Goal: Transaction & Acquisition: Purchase product/service

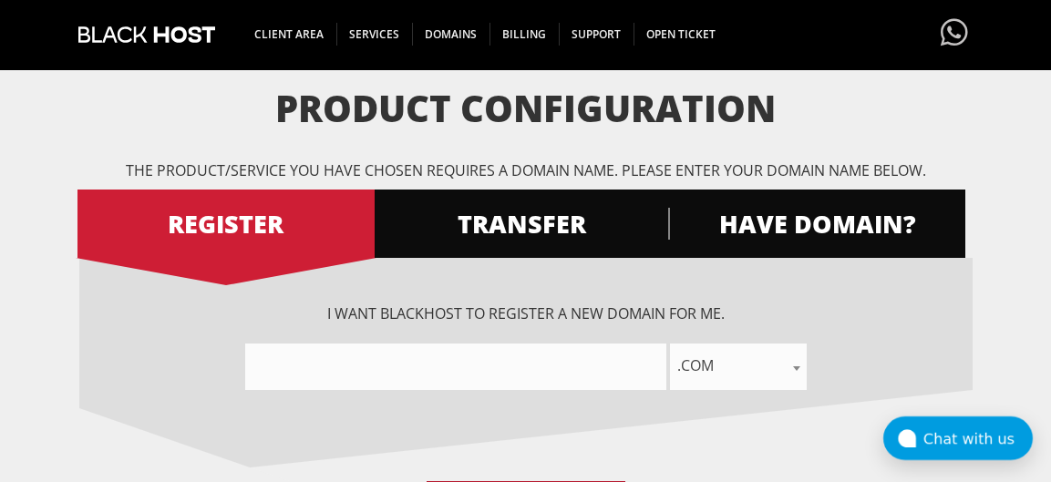
scroll to position [182, 0]
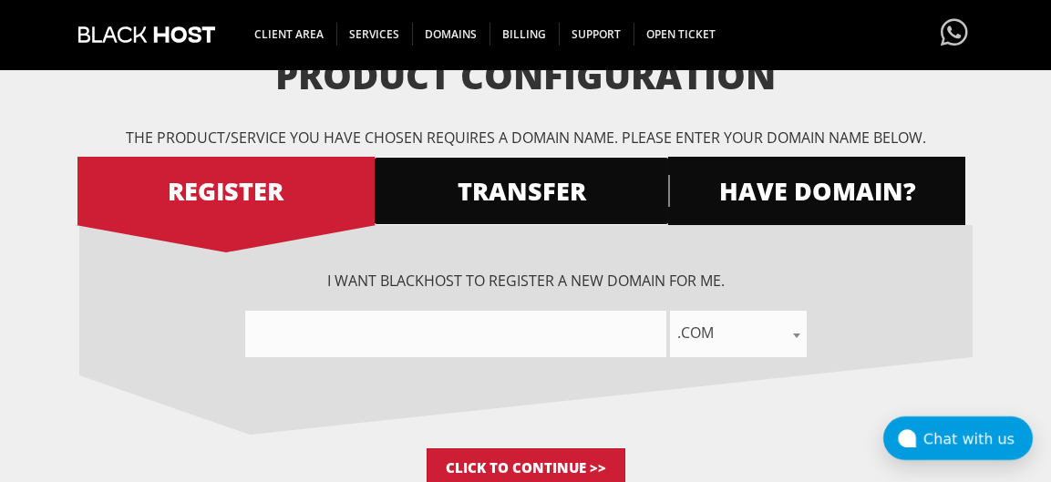
click at [580, 194] on span "TRANSFER" at bounding box center [521, 191] width 297 height 32
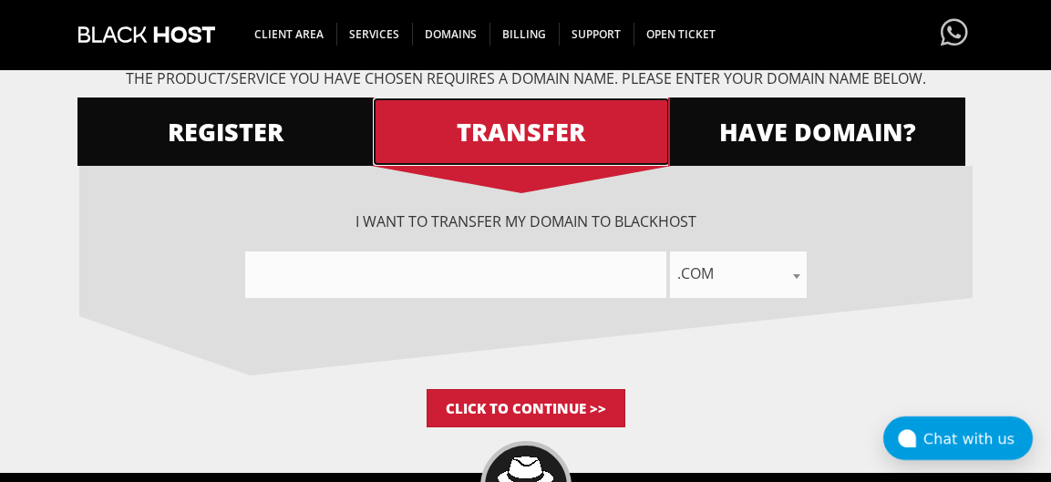
scroll to position [273, 0]
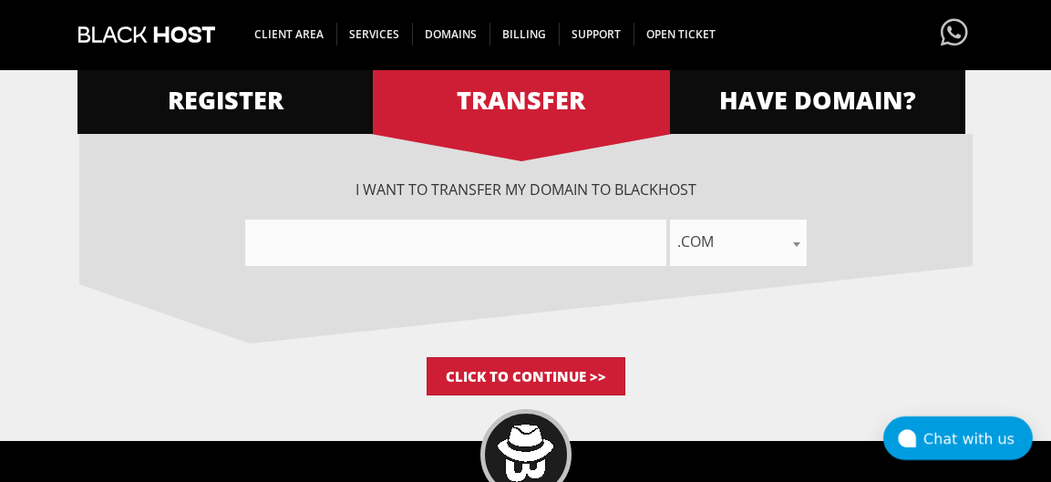
click at [443, 239] on input"] "text" at bounding box center [455, 243] width 421 height 46
type input"] "surronebike"
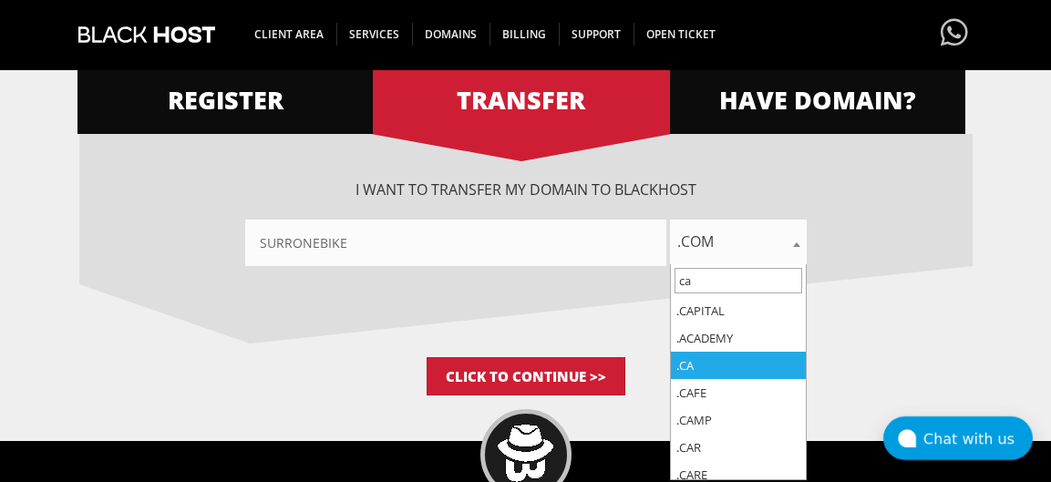
type input "ca"
select select ".ca"
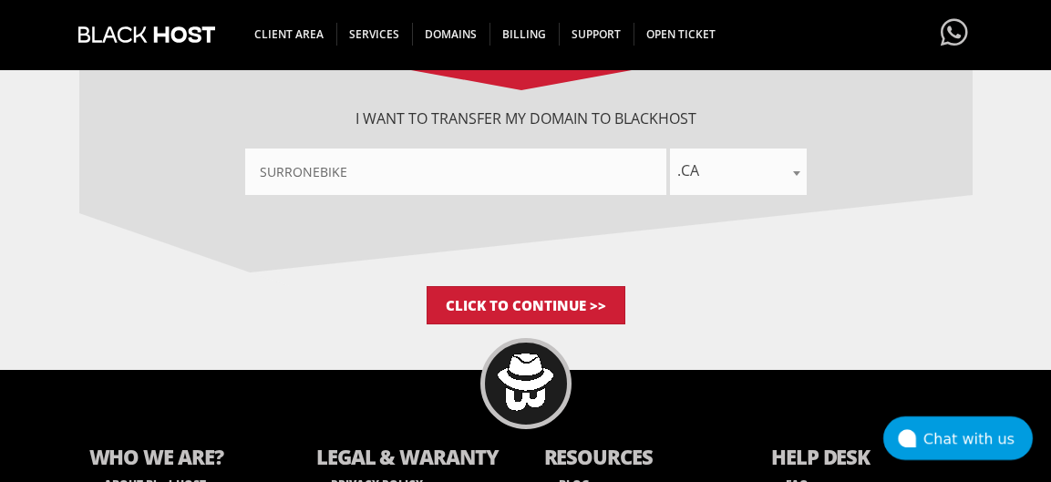
scroll to position [365, 0]
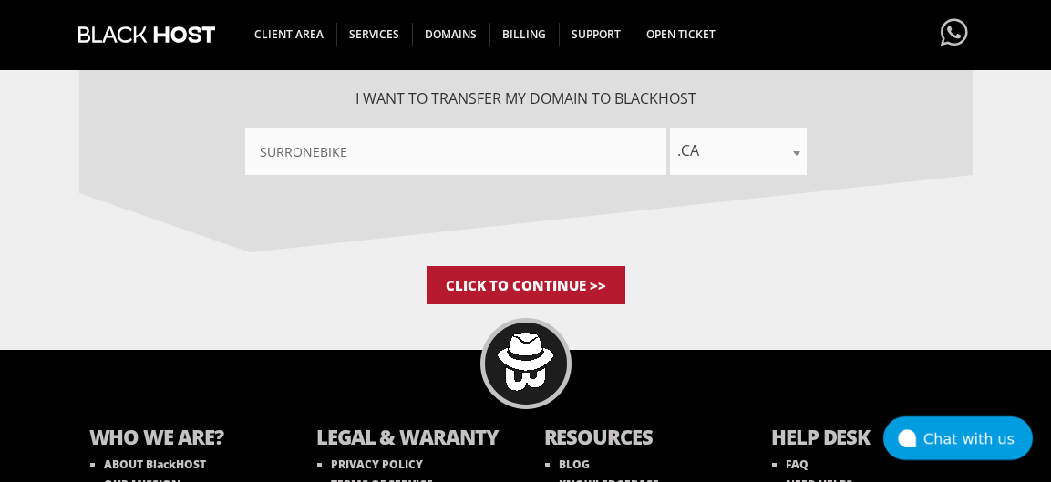
click at [532, 287] on input "Click to Continue >>" at bounding box center [526, 285] width 199 height 38
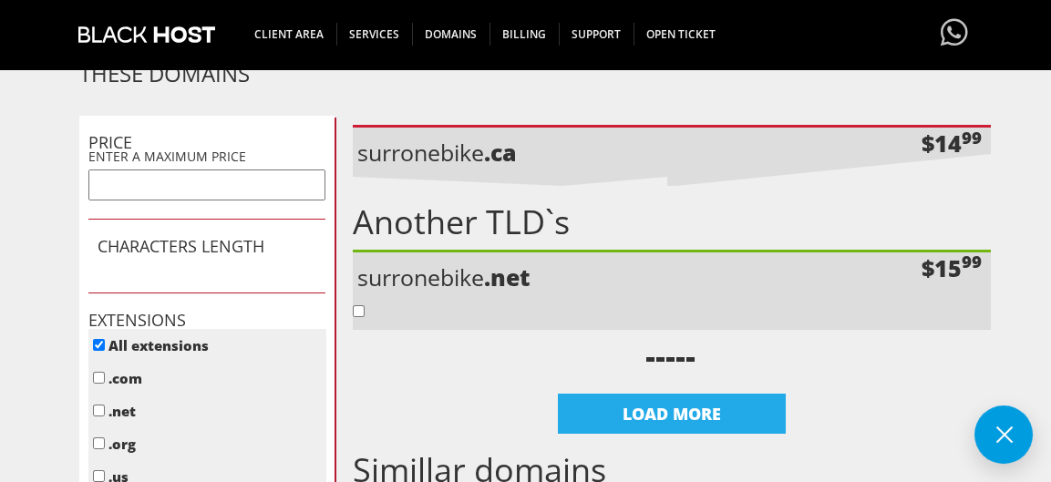
scroll to position [638, 0]
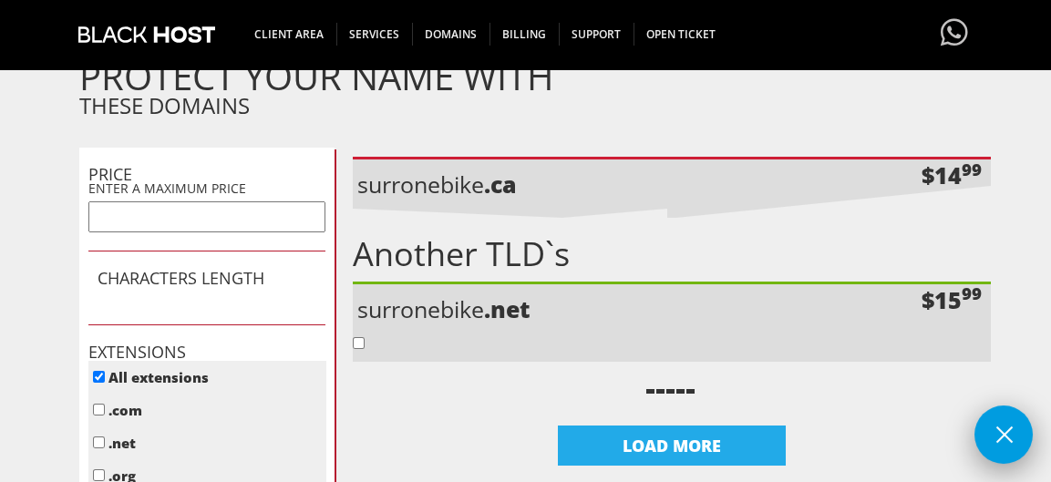
click at [1022, 423] on button at bounding box center [1003, 435] width 58 height 58
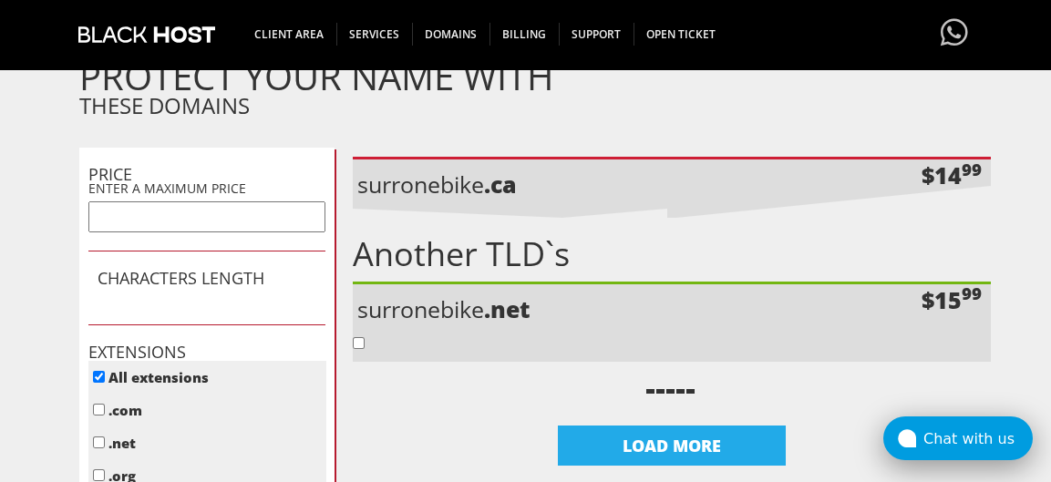
click at [1011, 423] on button "Chat with us" at bounding box center [957, 438] width 149 height 44
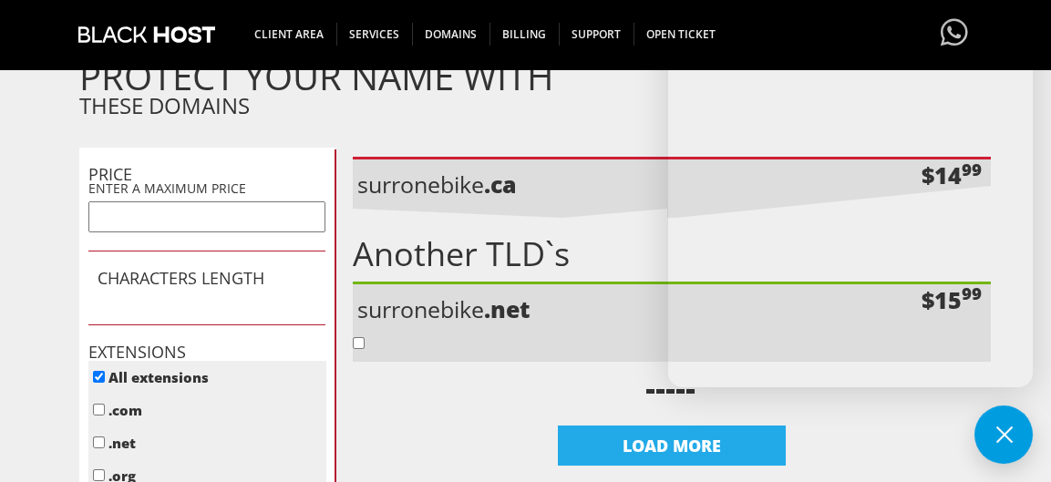
click at [1011, 423] on button at bounding box center [1003, 435] width 58 height 58
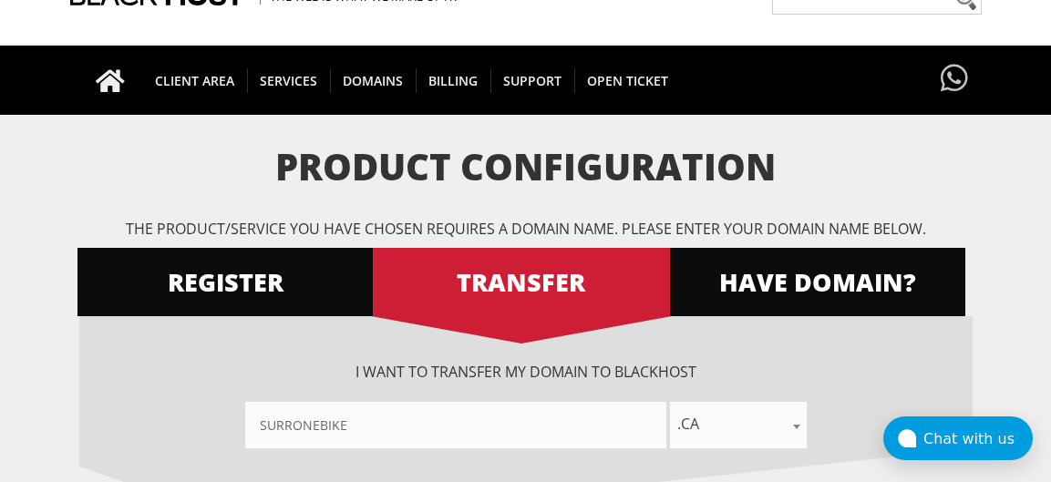
scroll to position [91, 0]
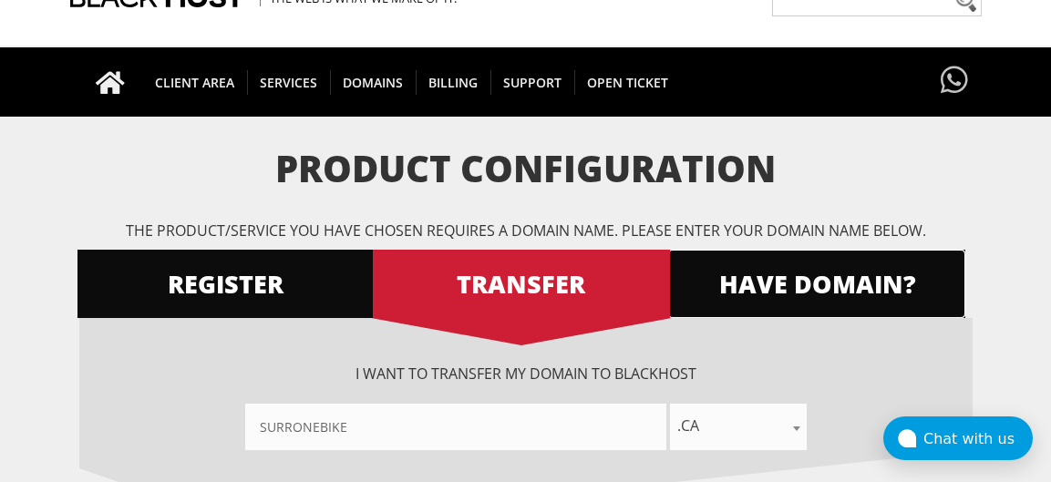
click at [759, 275] on span "HAVE DOMAIN?" at bounding box center [816, 284] width 297 height 32
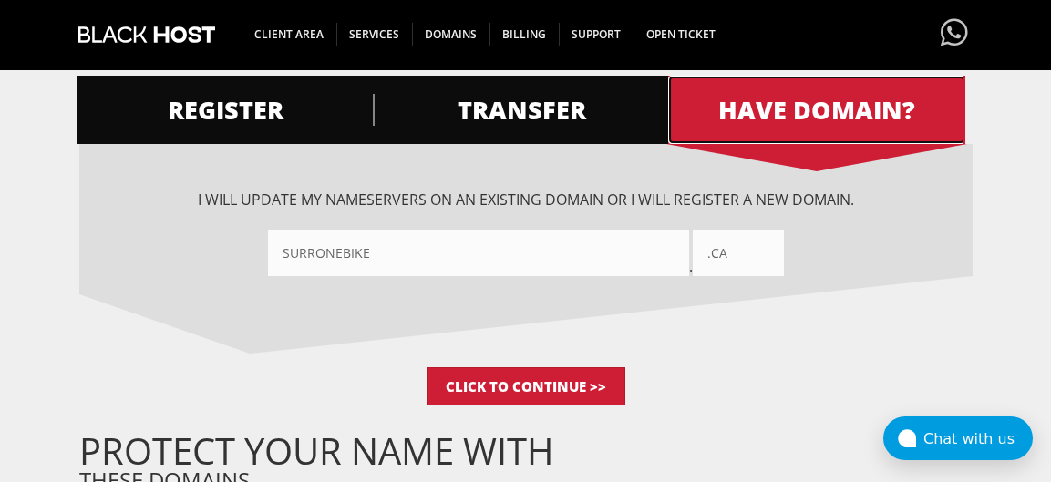
scroll to position [273, 0]
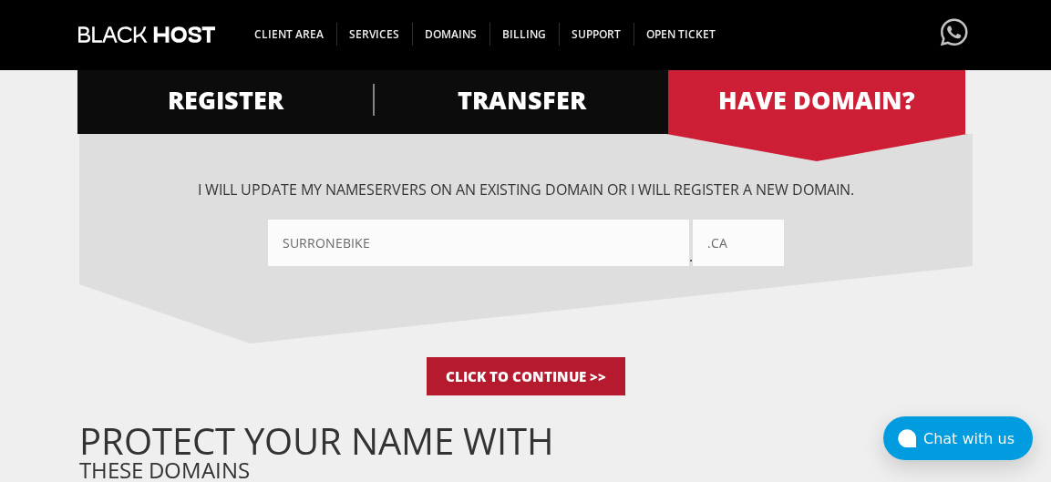
click at [542, 366] on input "Click to Continue >>" at bounding box center [526, 376] width 199 height 38
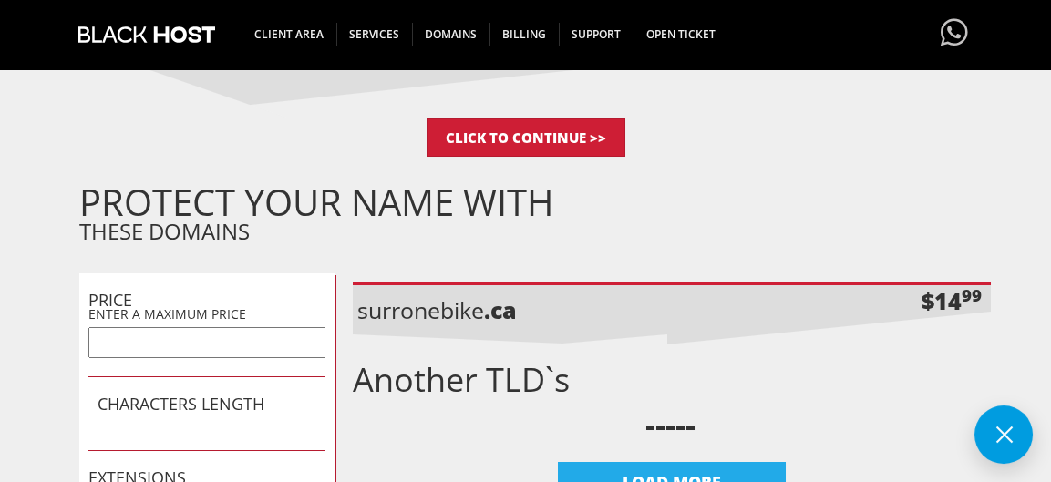
scroll to position [456, 0]
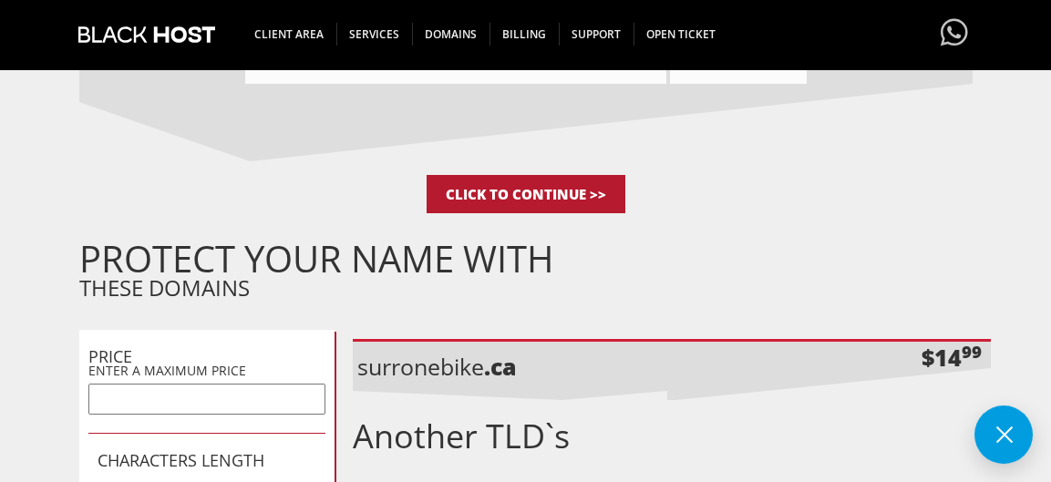
click at [541, 196] on input "Click to Continue >>" at bounding box center [526, 194] width 199 height 38
click at [558, 183] on input "Click to Continue >>" at bounding box center [526, 194] width 199 height 38
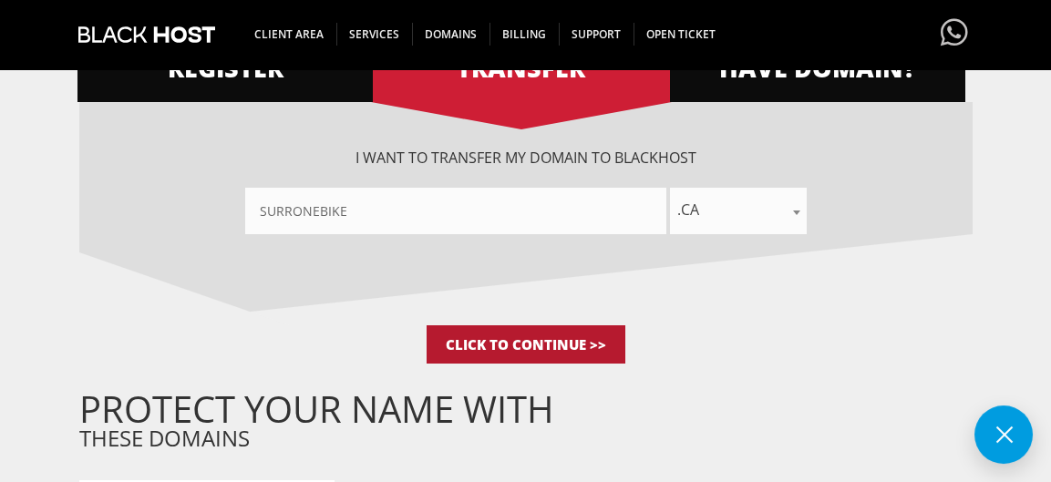
scroll to position [273, 0]
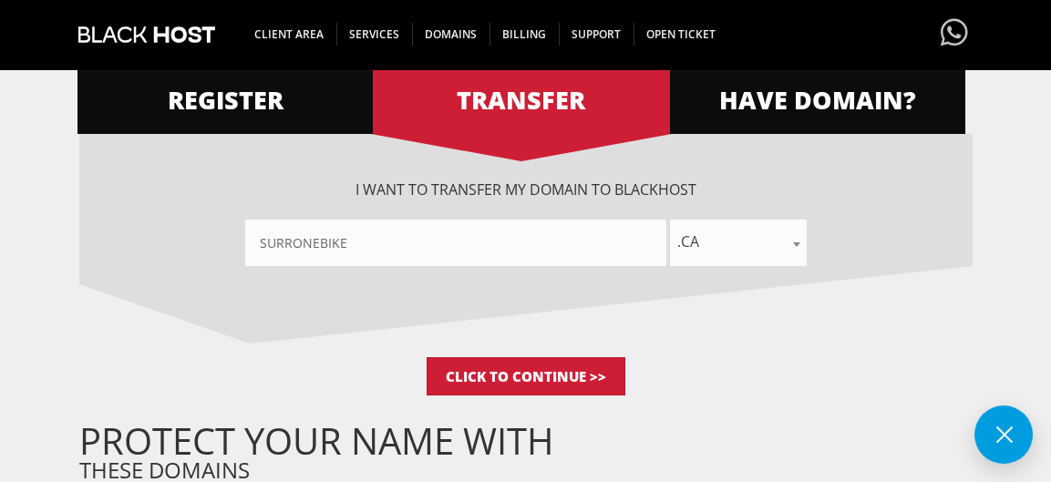
click at [437, 251] on input"] "surronebike" at bounding box center [455, 243] width 421 height 46
click at [536, 375] on input "Click to Continue >>" at bounding box center [526, 376] width 199 height 38
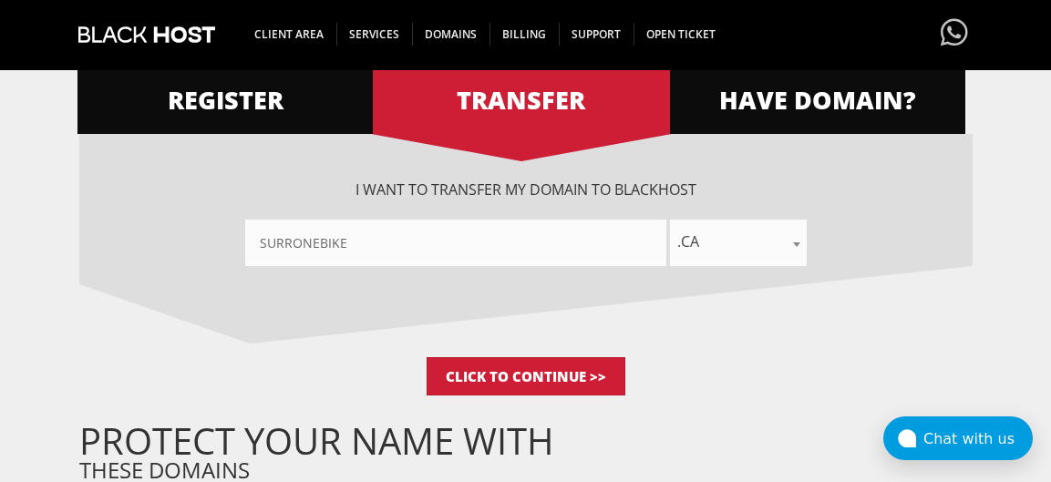
scroll to position [365, 0]
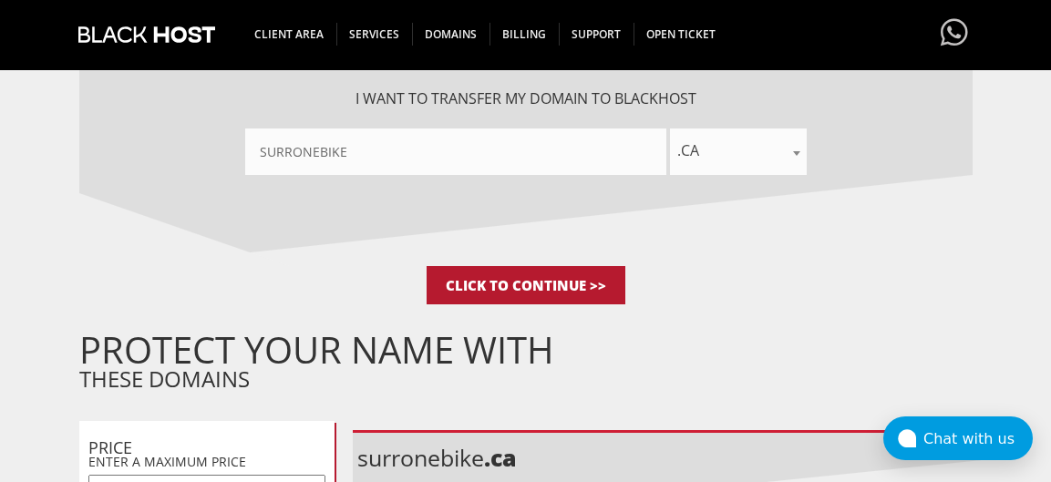
click at [557, 280] on input "Click to Continue >>" at bounding box center [526, 285] width 199 height 38
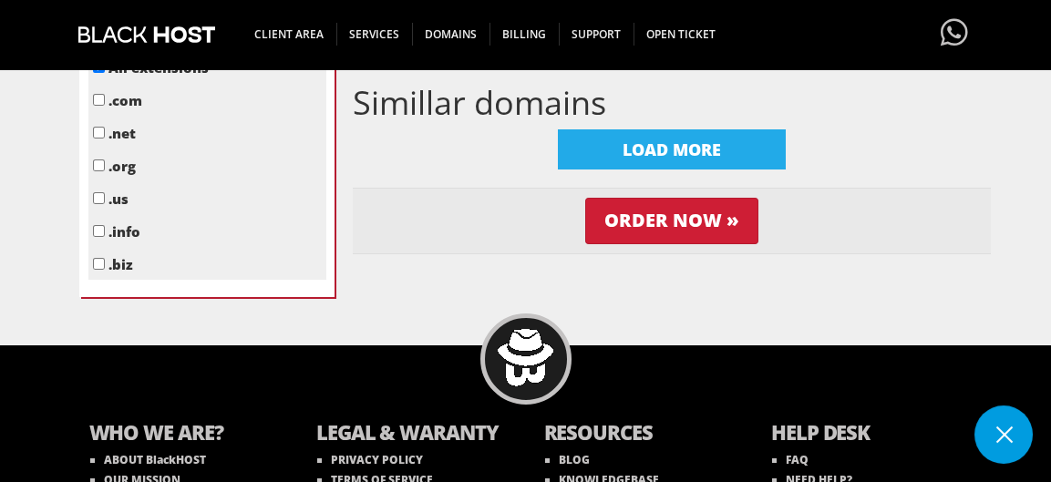
scroll to position [979, 0]
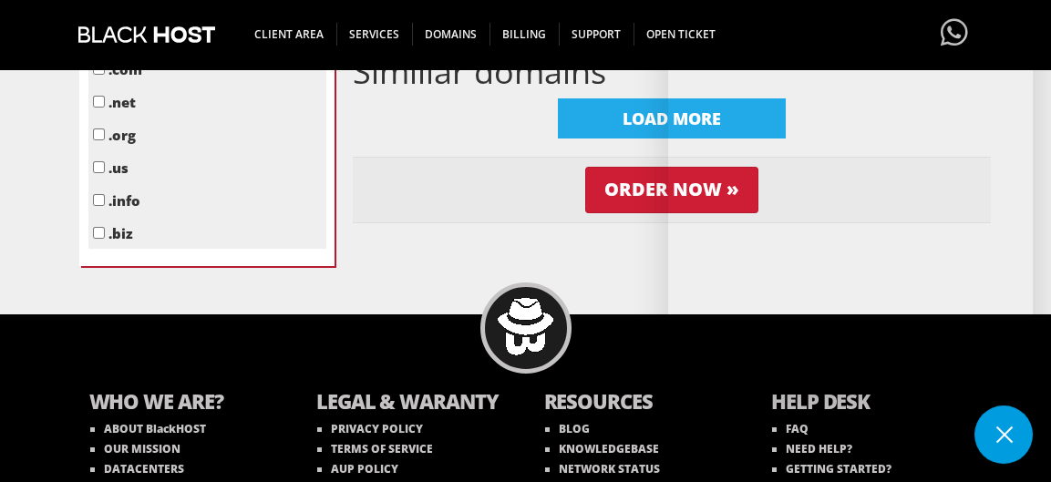
click at [996, 427] on button at bounding box center [1003, 435] width 58 height 58
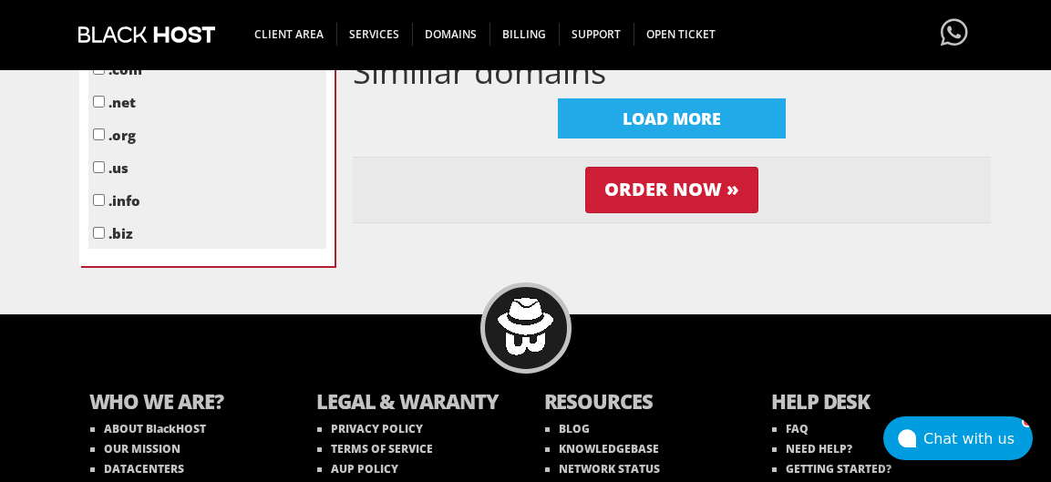
click at [995, 431] on div "Chat with us" at bounding box center [977, 438] width 109 height 17
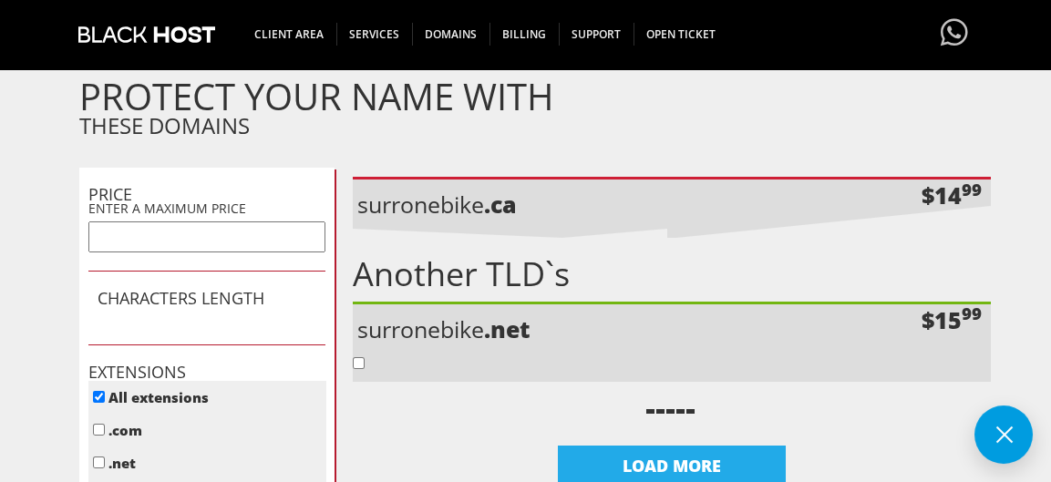
scroll to position [614, 0]
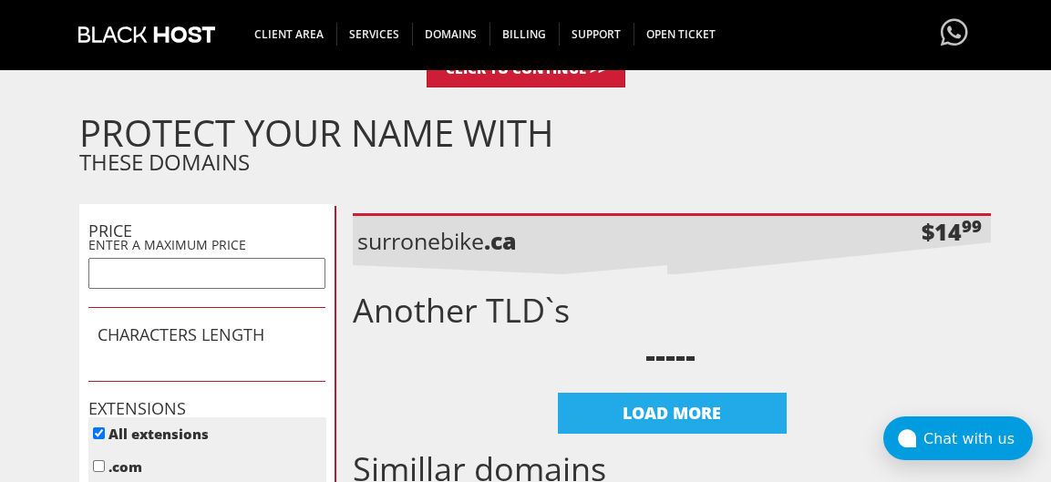
scroll to position [638, 0]
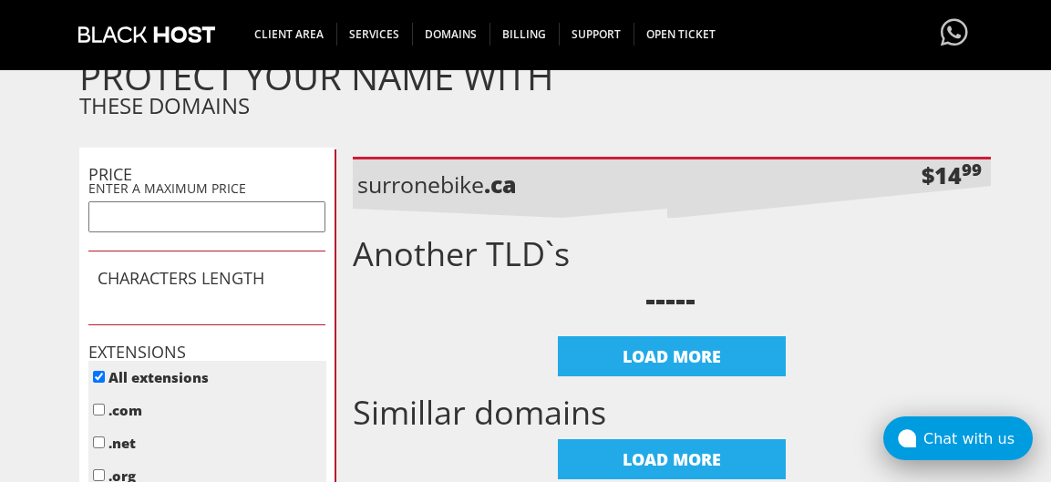
click at [981, 445] on div "Chat with us" at bounding box center [977, 438] width 109 height 17
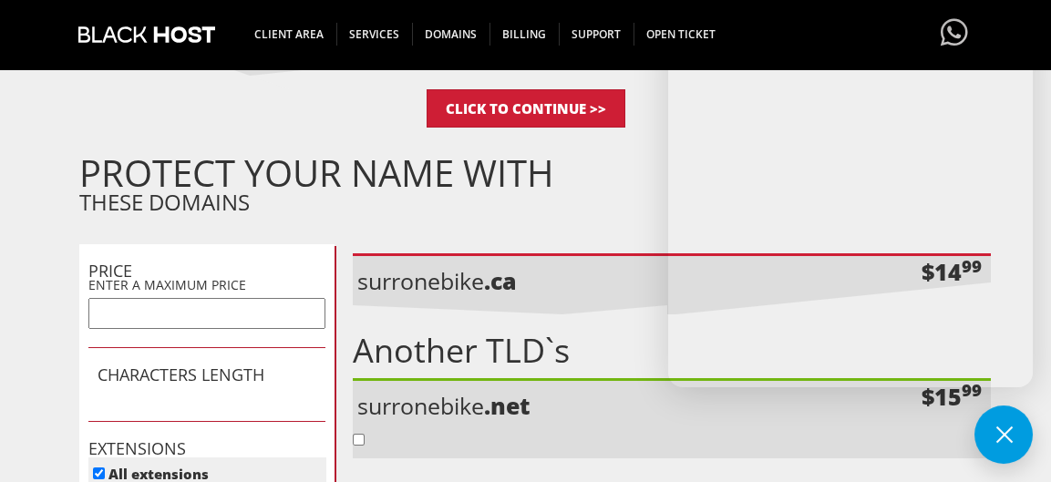
scroll to position [547, 0]
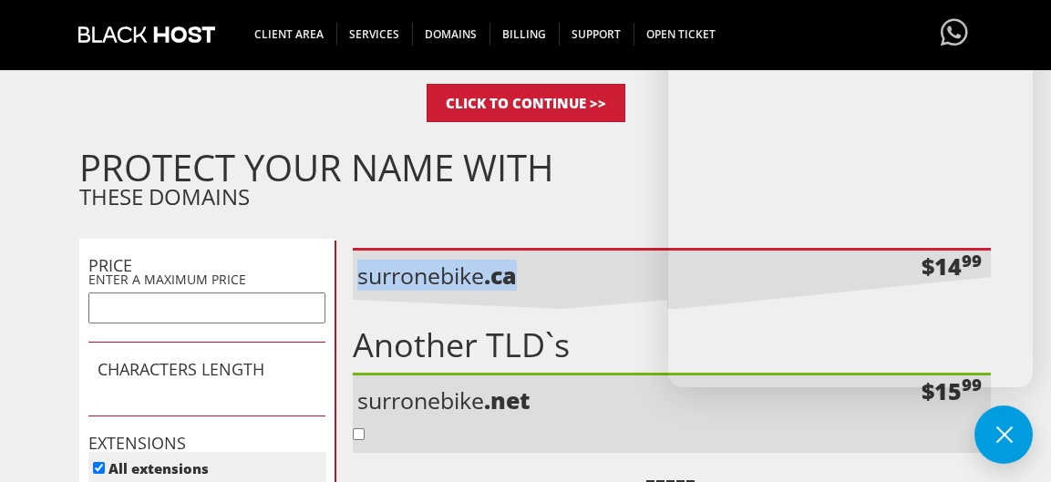
drag, startPoint x: 524, startPoint y: 277, endPoint x: 354, endPoint y: 269, distance: 170.6
click at [354, 269] on li "surronebike .ca $14 99" at bounding box center [672, 278] width 638 height 61
copy p "surronebike .ca"
click at [639, 158] on h1 "PROTECT YOUR NAME WITH" at bounding box center [534, 167] width 911 height 27
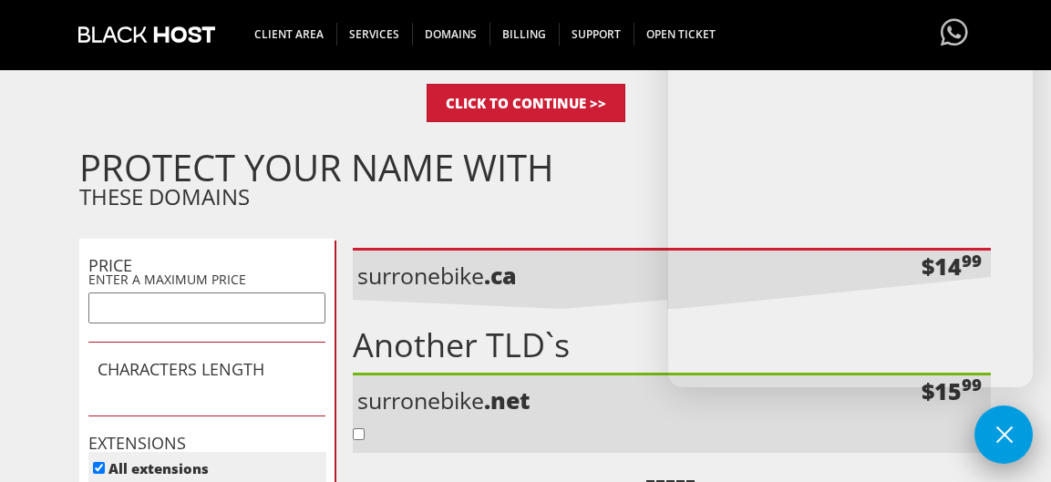
click at [1005, 437] on button at bounding box center [1003, 435] width 58 height 58
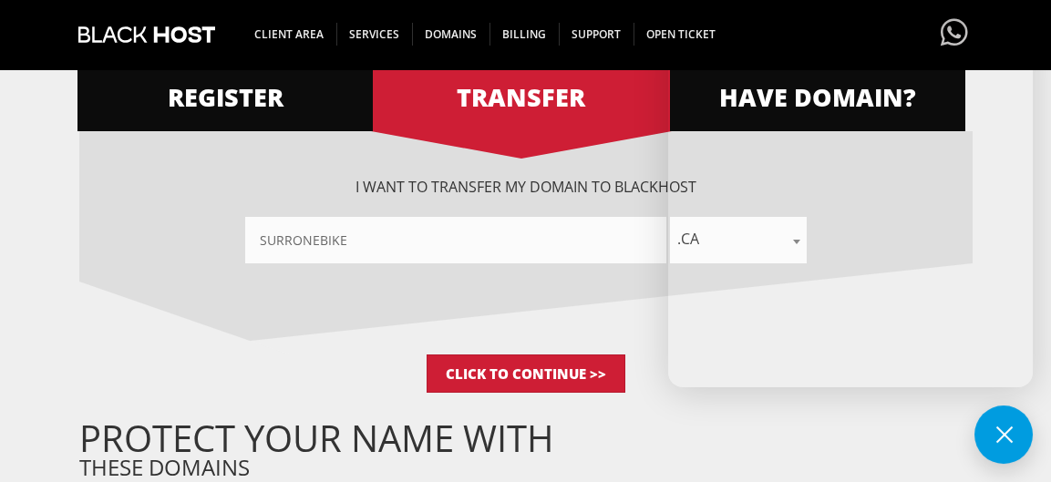
scroll to position [273, 0]
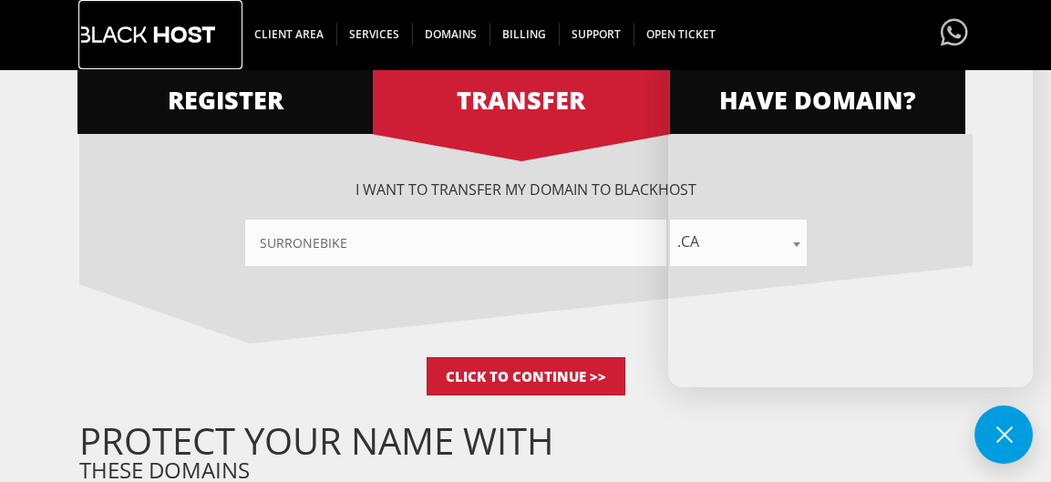
click at [100, 37] on img at bounding box center [146, 34] width 137 height 69
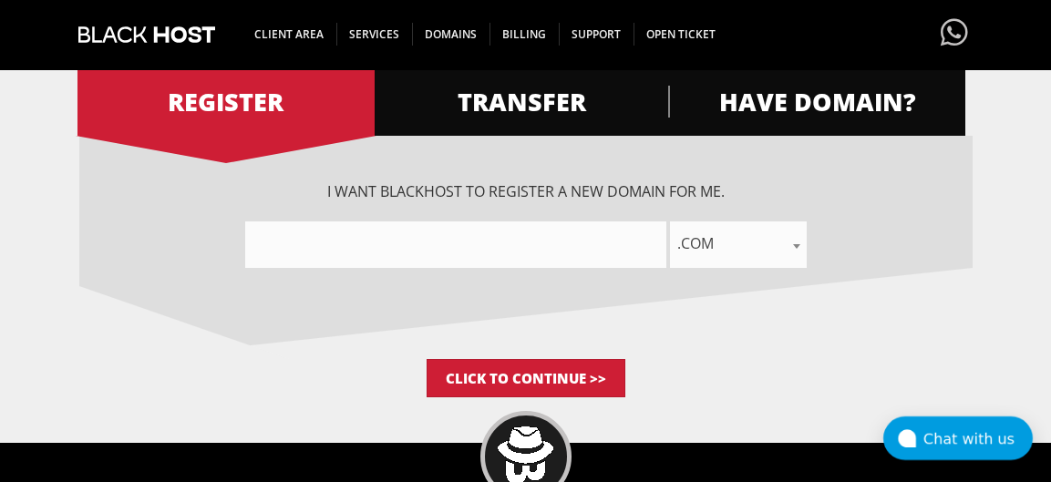
scroll to position [273, 0]
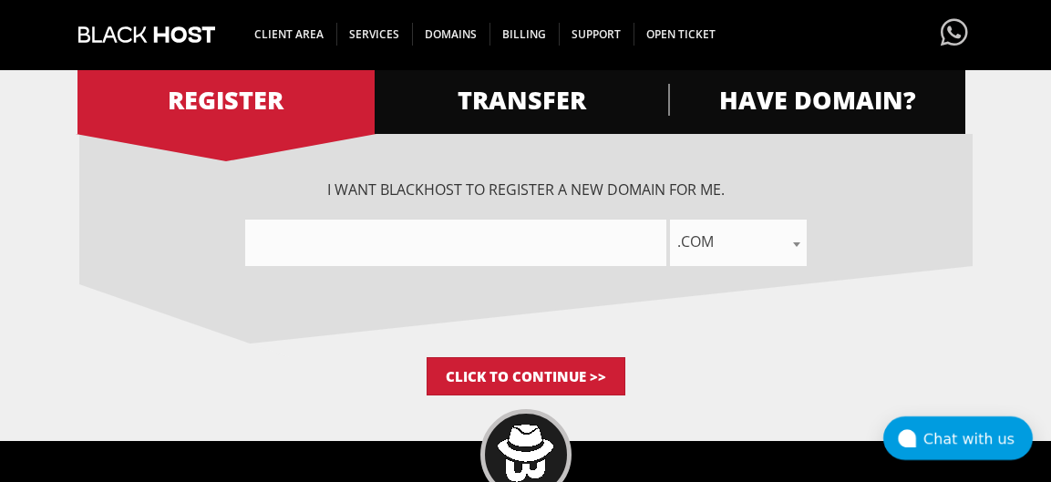
click at [483, 239] on input"] "text" at bounding box center [455, 243] width 421 height 46
type input"] "surronebike"
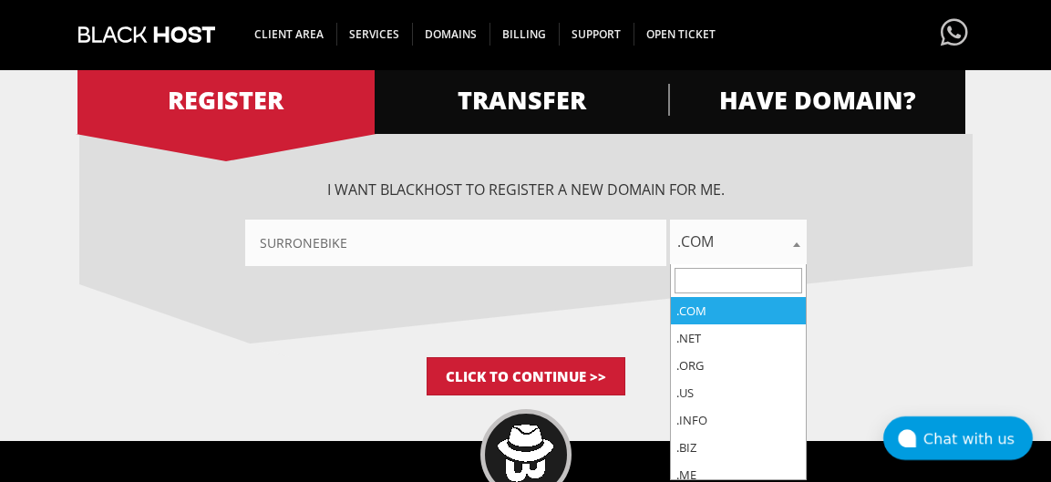
click at [795, 243] on b at bounding box center [796, 244] width 7 height 5
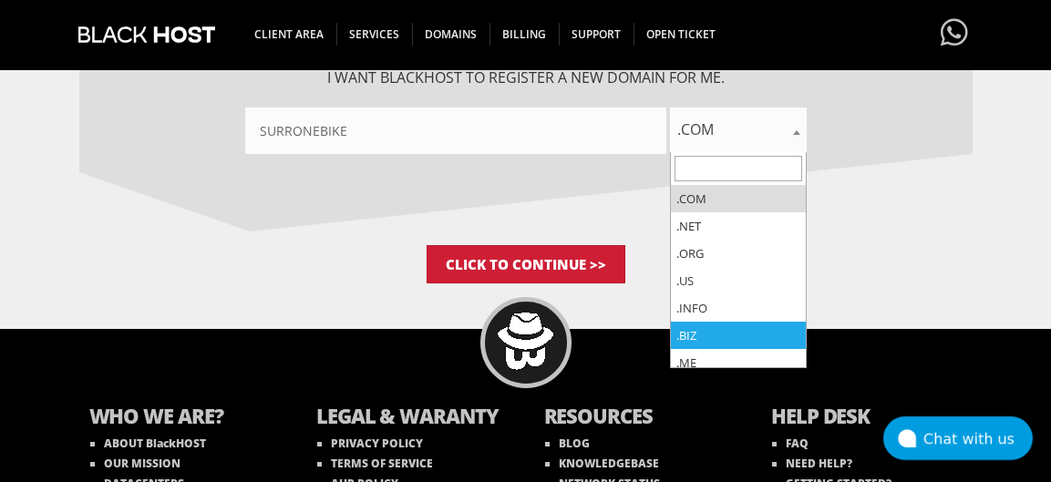
scroll to position [456, 0]
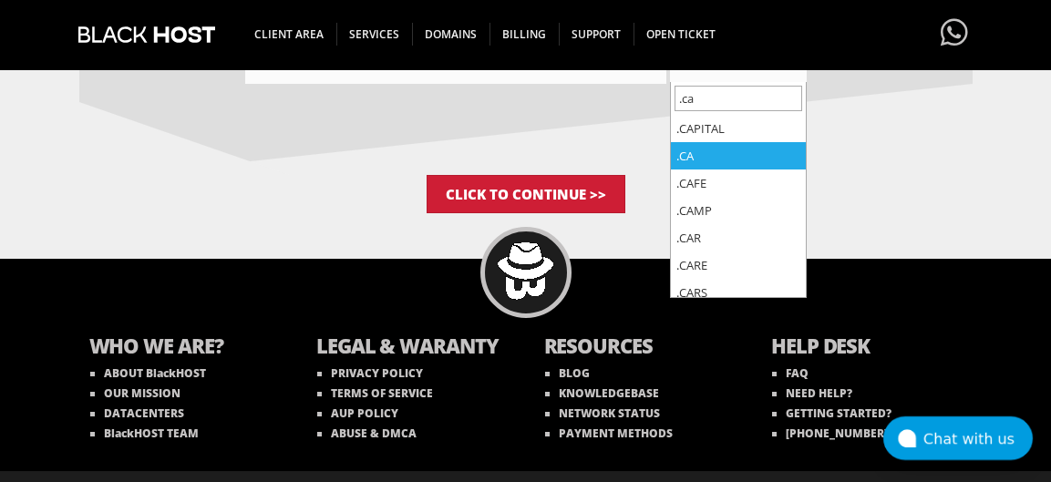
type input ".ca"
select select ".ca"
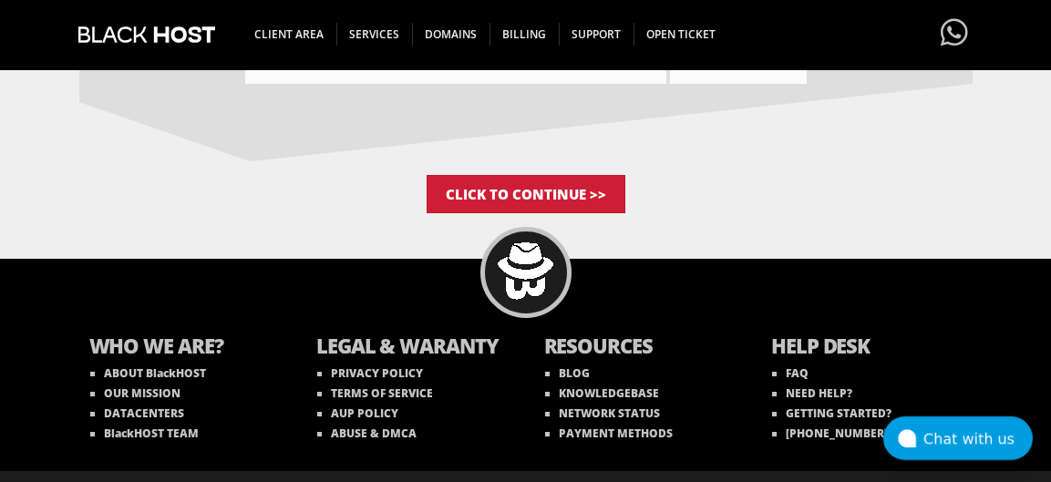
scroll to position [365, 0]
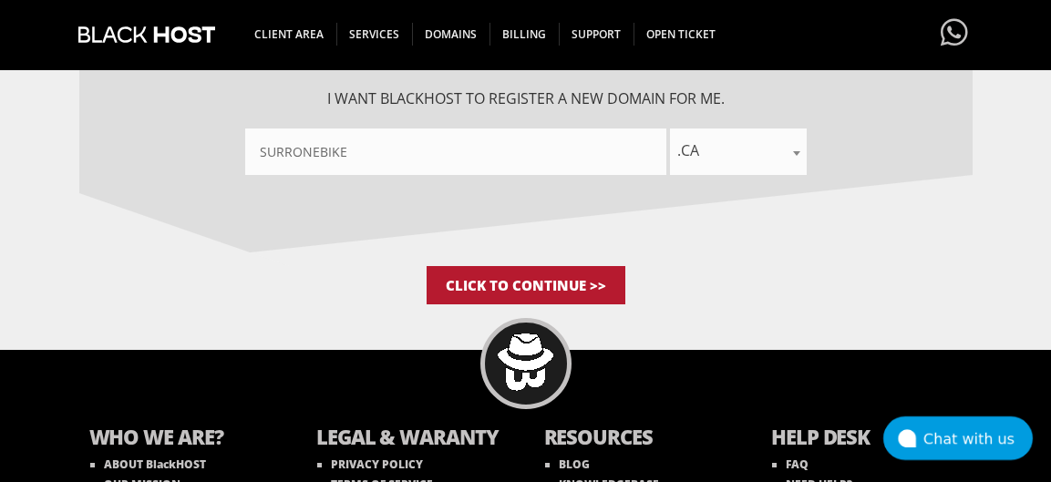
click at [577, 285] on input "Click to Continue >>" at bounding box center [526, 285] width 199 height 38
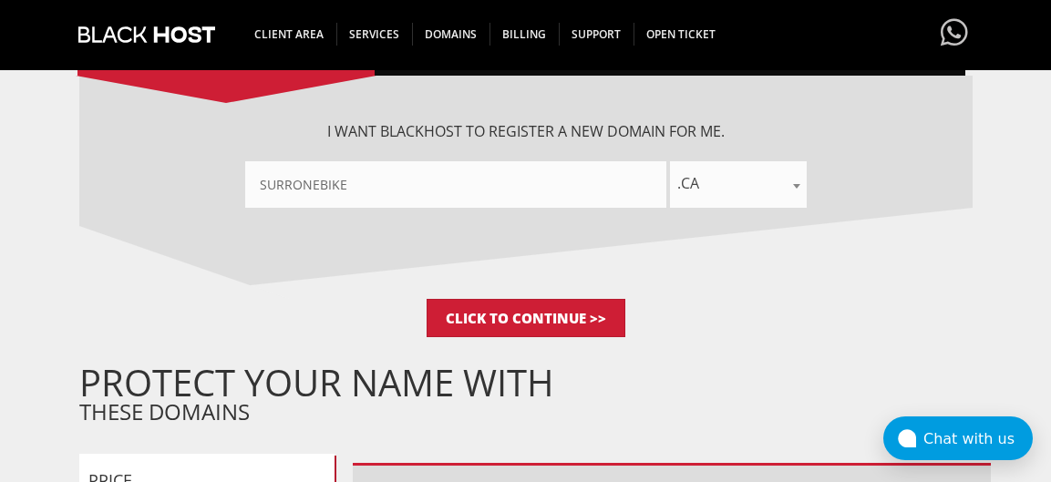
scroll to position [365, 0]
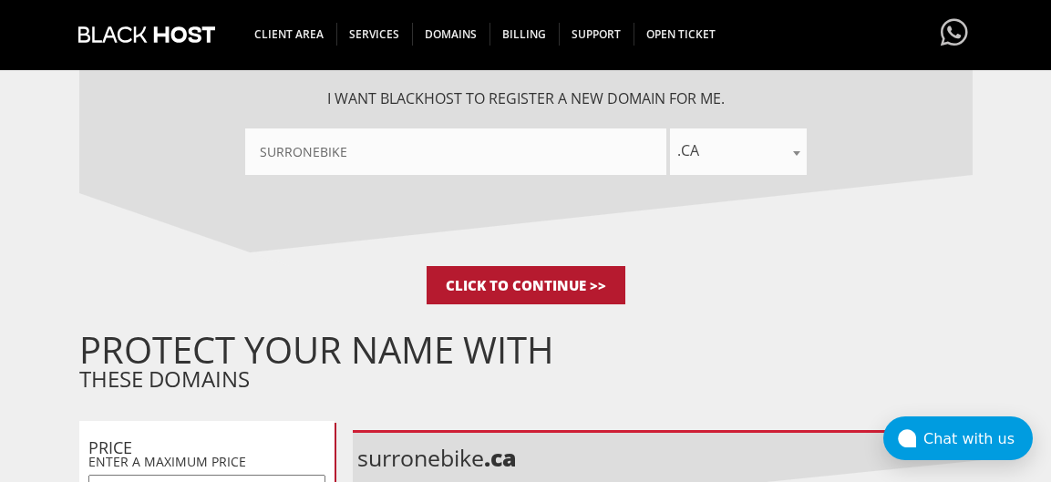
click at [572, 283] on input "Click to Continue >>" at bounding box center [526, 285] width 199 height 38
click at [551, 280] on input "Click to Continue >>" at bounding box center [526, 285] width 199 height 38
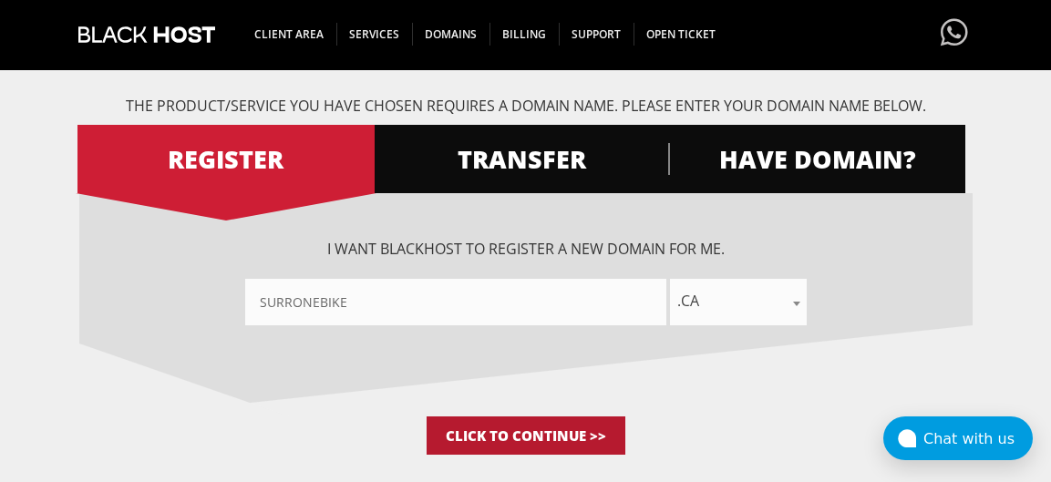
scroll to position [182, 0]
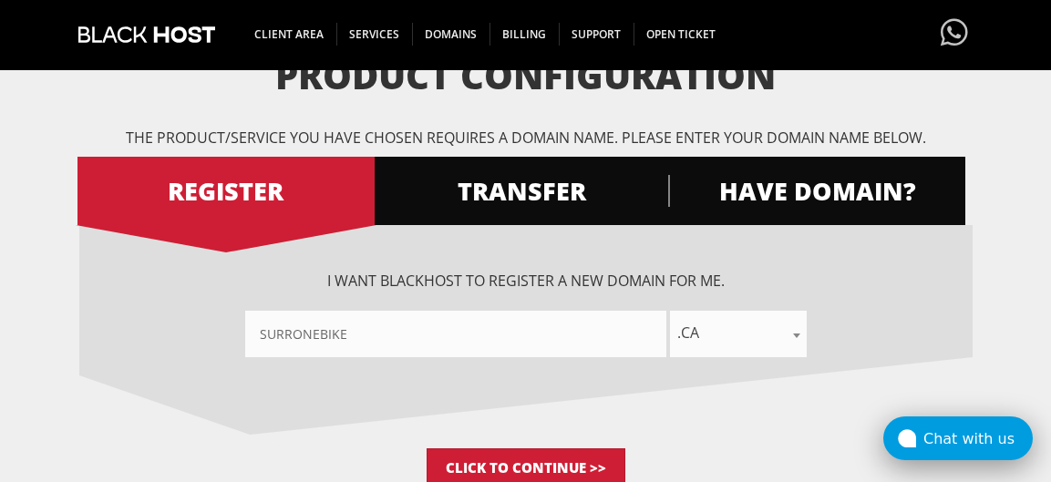
click at [968, 440] on div "Chat with us" at bounding box center [977, 438] width 109 height 17
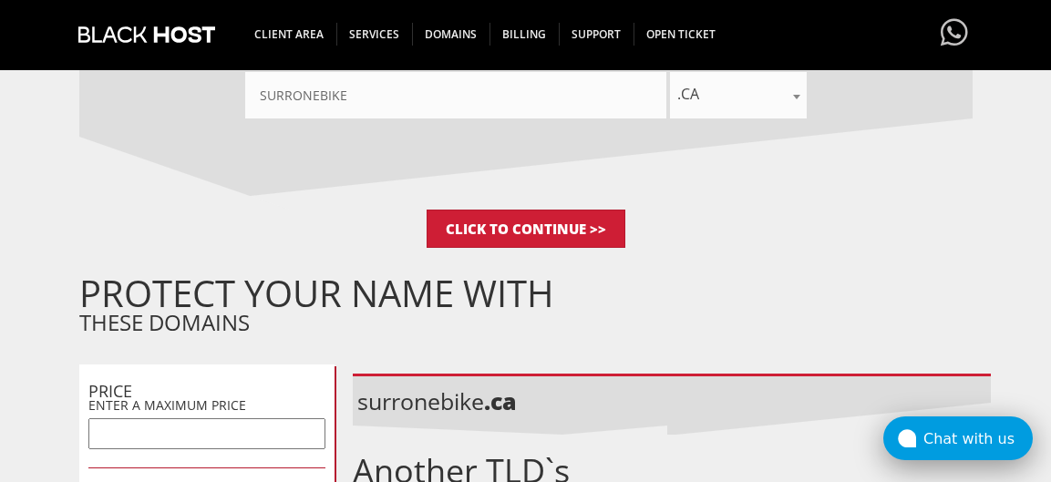
click at [986, 431] on div "Chat with us" at bounding box center [977, 438] width 109 height 17
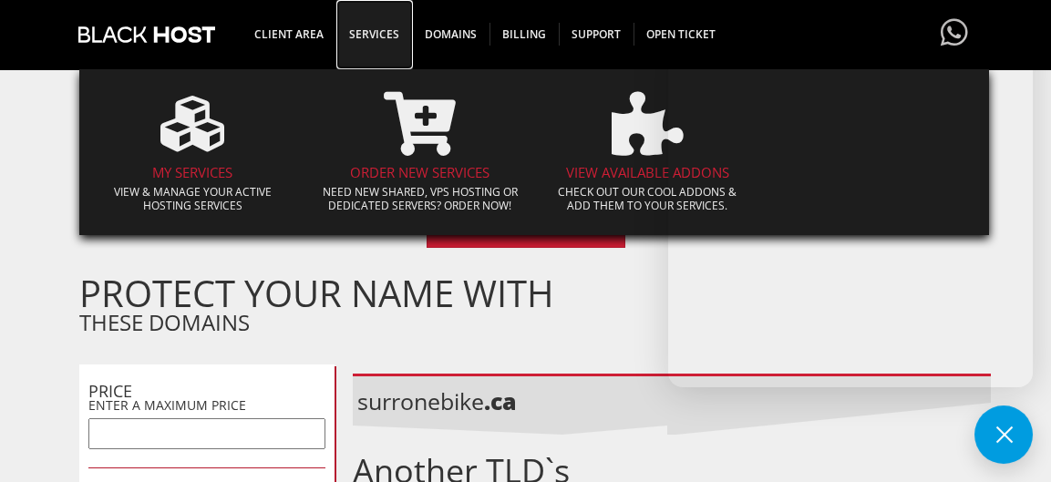
click at [377, 32] on span "SERVICES" at bounding box center [374, 34] width 76 height 23
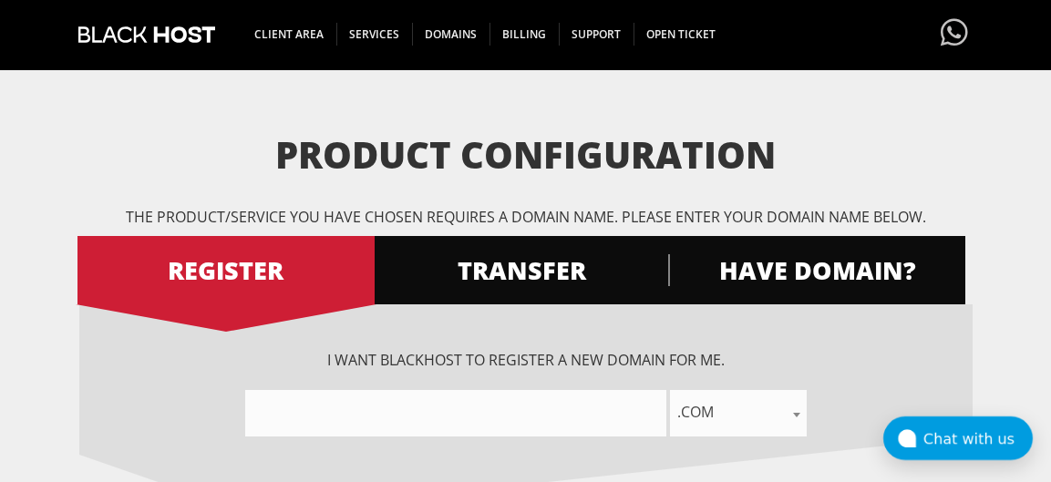
scroll to position [91, 0]
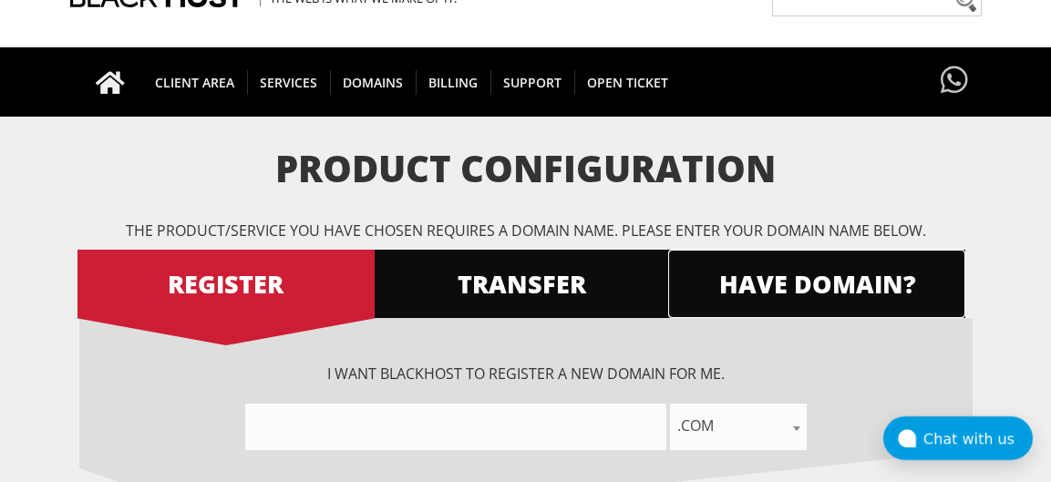
click at [776, 273] on span "HAVE DOMAIN?" at bounding box center [816, 284] width 297 height 32
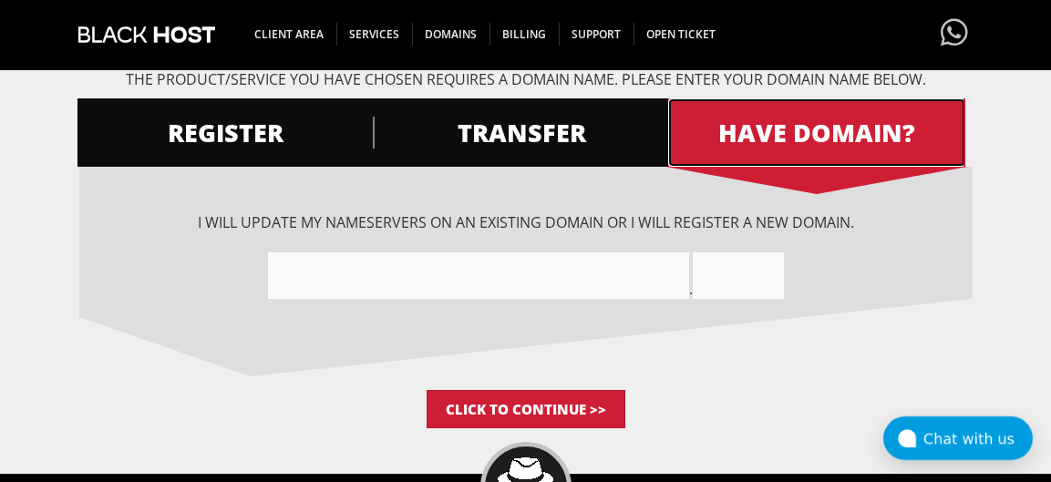
scroll to position [273, 0]
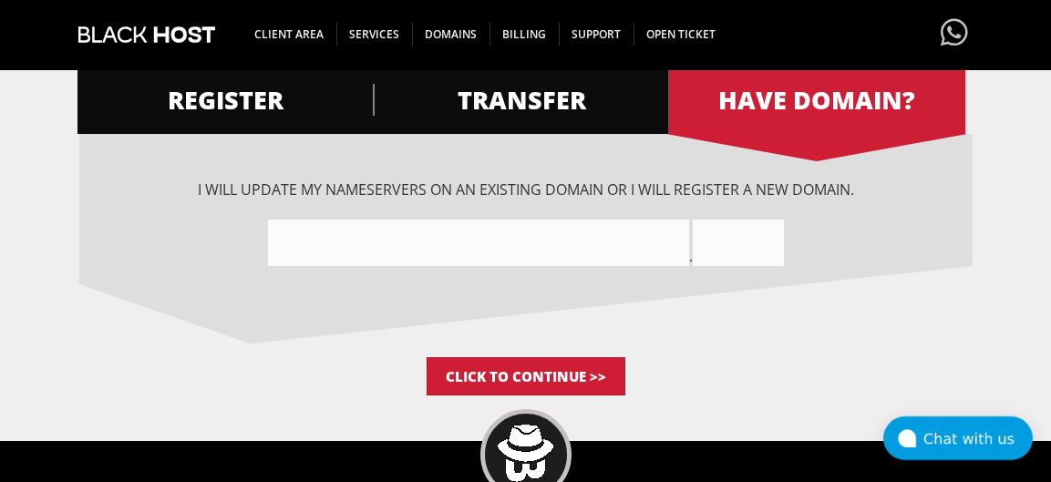
click at [491, 238] on input"] "text" at bounding box center [478, 243] width 421 height 46
type input"] "surronebike"
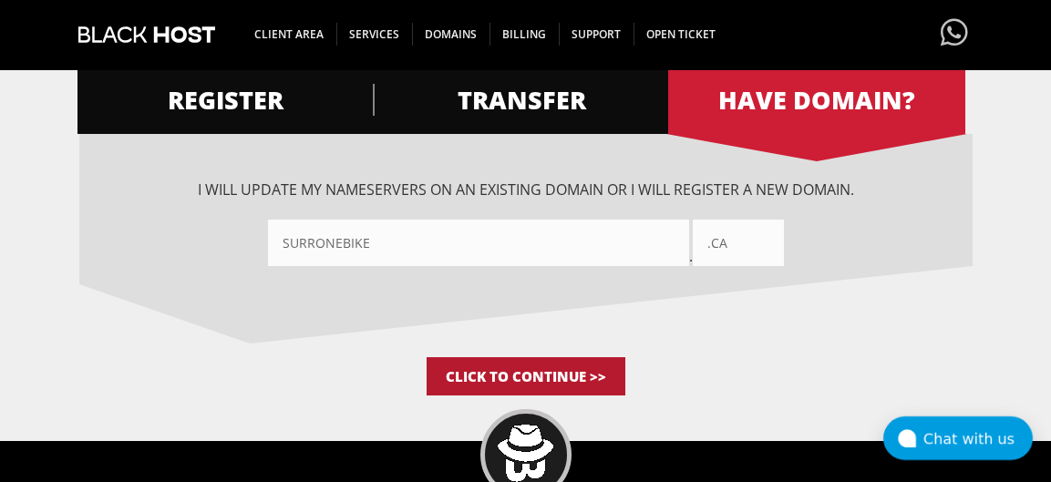
type input ".ca"
click at [579, 371] on input "Click to Continue >>" at bounding box center [526, 376] width 199 height 38
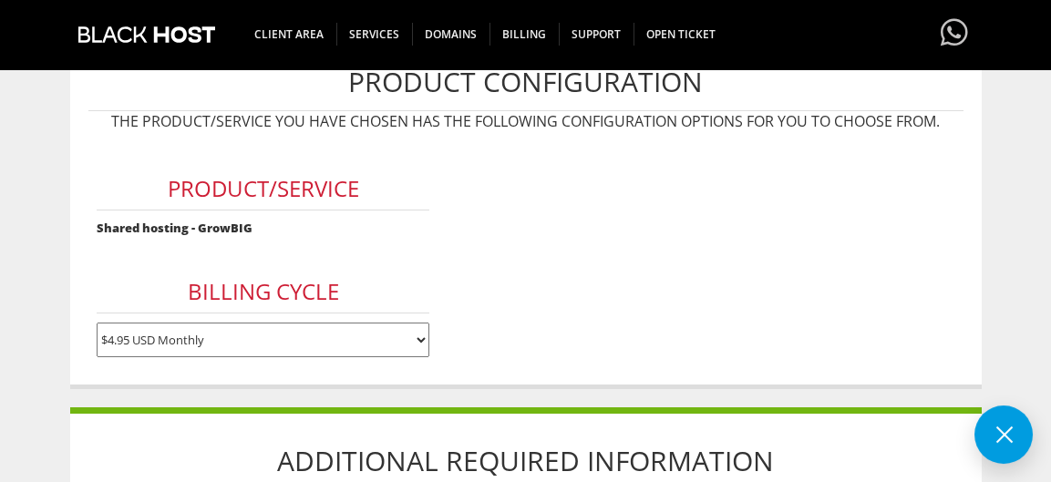
scroll to position [182, 0]
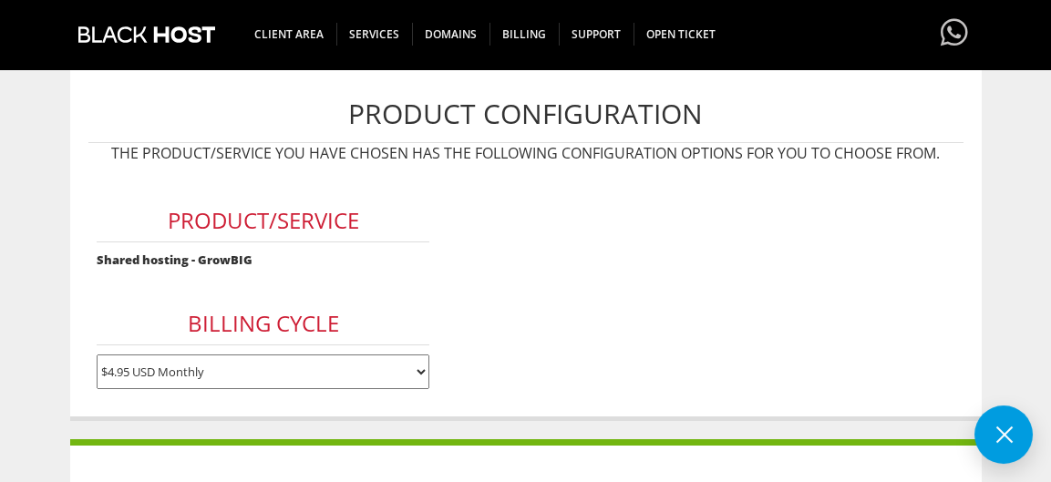
click at [418, 365] on select "$4.95 USD Monthly $44.95 USD Annually $89.90 USD Biennially" at bounding box center [263, 372] width 333 height 35
select select "annually"
click at [97, 355] on select "$4.95 USD Monthly $44.95 USD Annually $89.90 USD Biennially" at bounding box center [263, 372] width 333 height 35
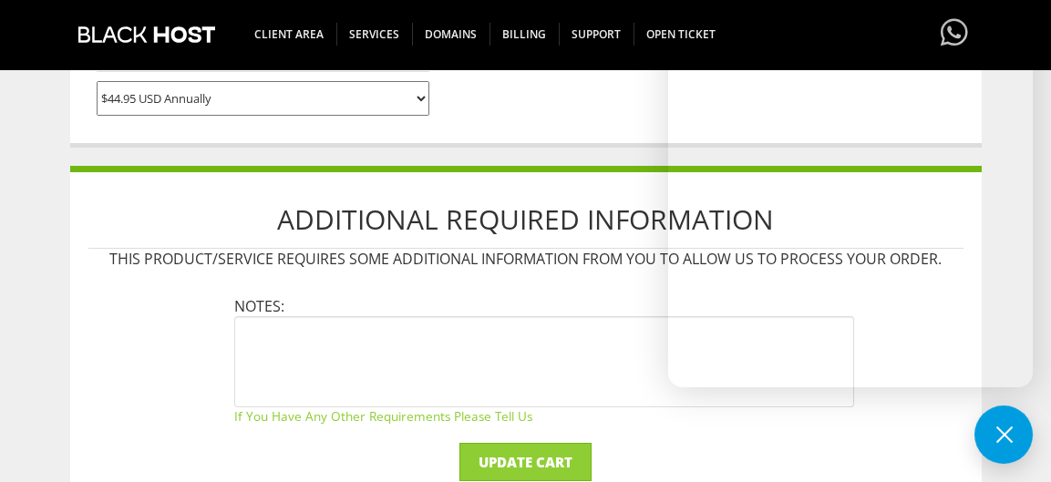
scroll to position [456, 0]
click at [584, 306] on li "Notes: If you have any other requirements please tell us" at bounding box center [544, 360] width 620 height 128
click at [1000, 429] on button at bounding box center [1003, 435] width 58 height 58
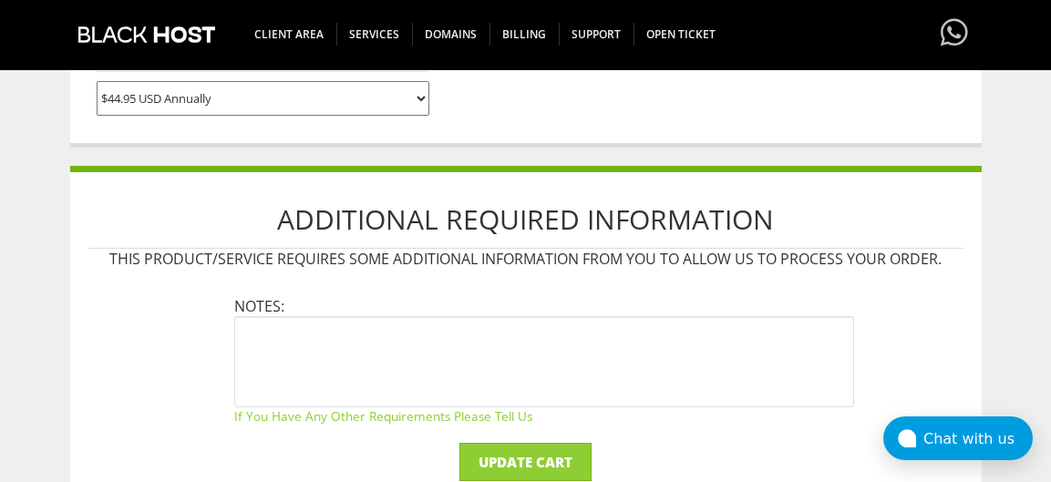
scroll to position [547, 0]
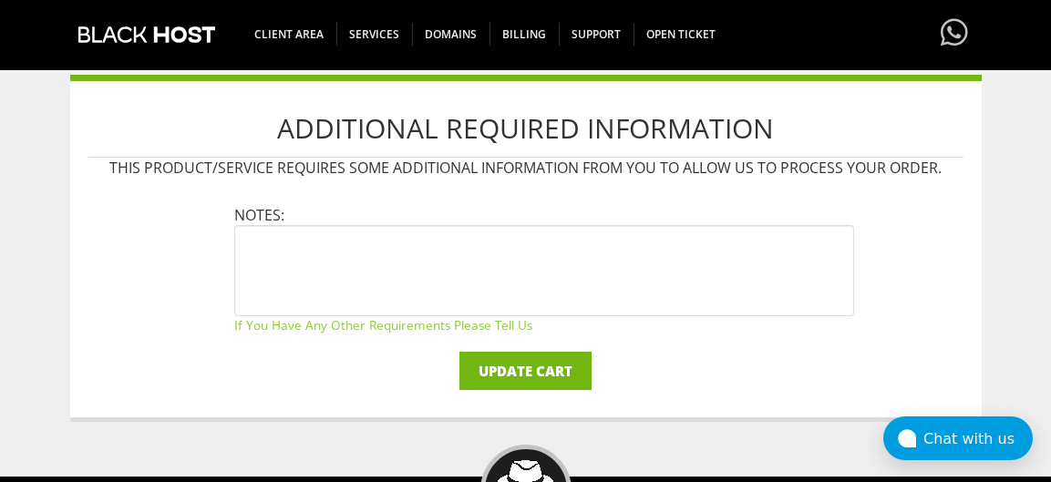
click at [551, 362] on input "Update Cart" at bounding box center [525, 371] width 132 height 38
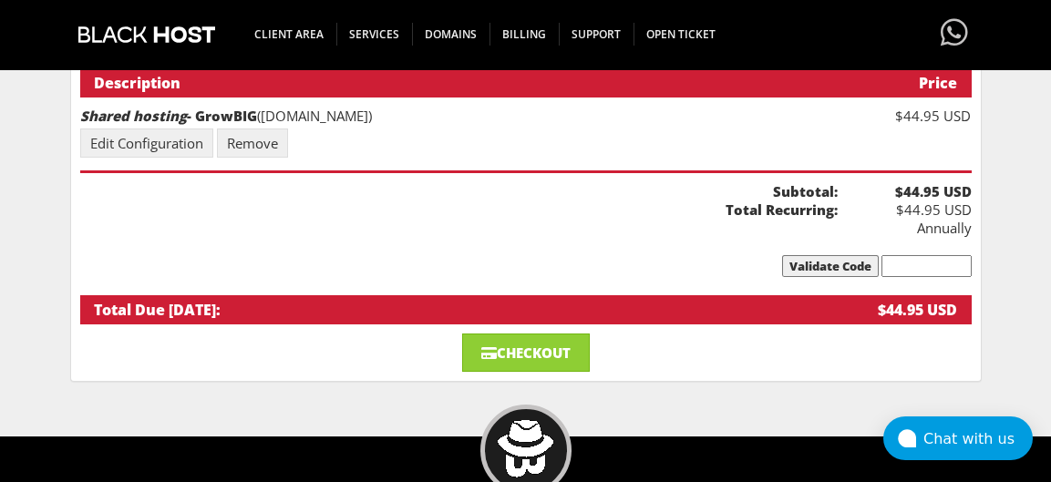
scroll to position [273, 0]
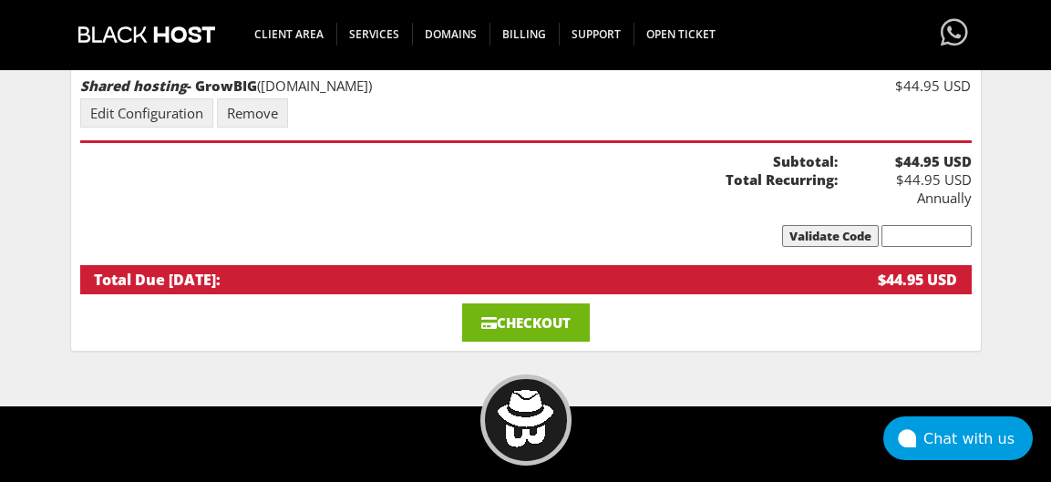
click at [567, 303] on link "Checkout" at bounding box center [526, 322] width 128 height 38
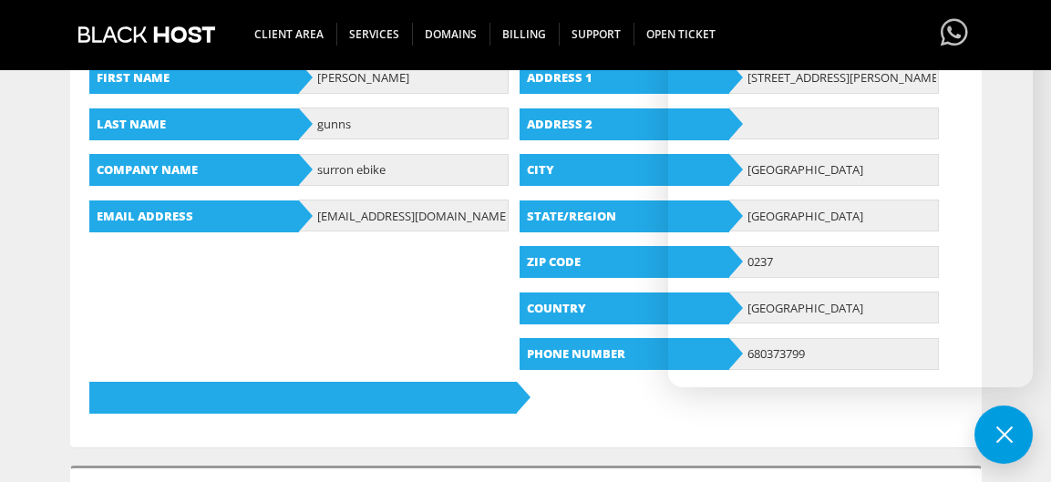
scroll to position [365, 0]
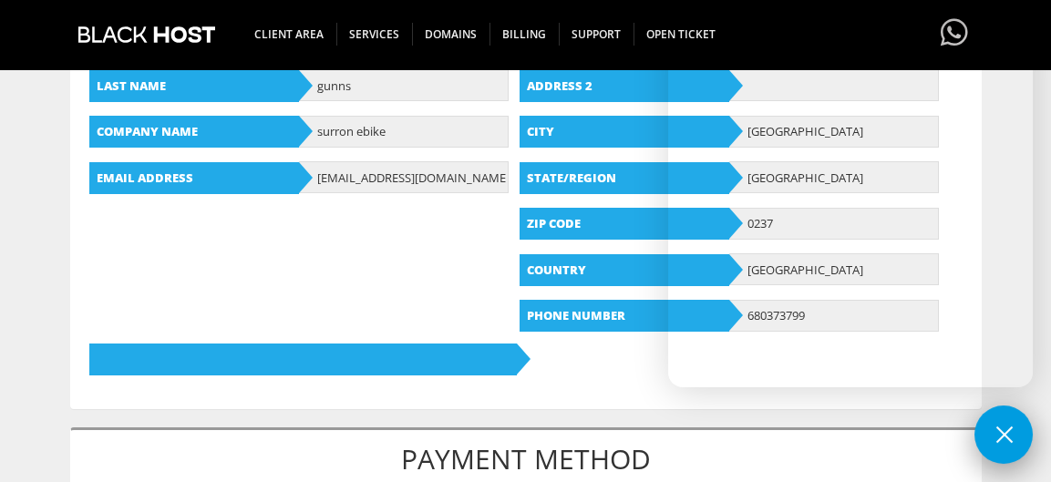
type input "thomasgunn209@gmail.com"
click at [994, 429] on button at bounding box center [1003, 435] width 58 height 58
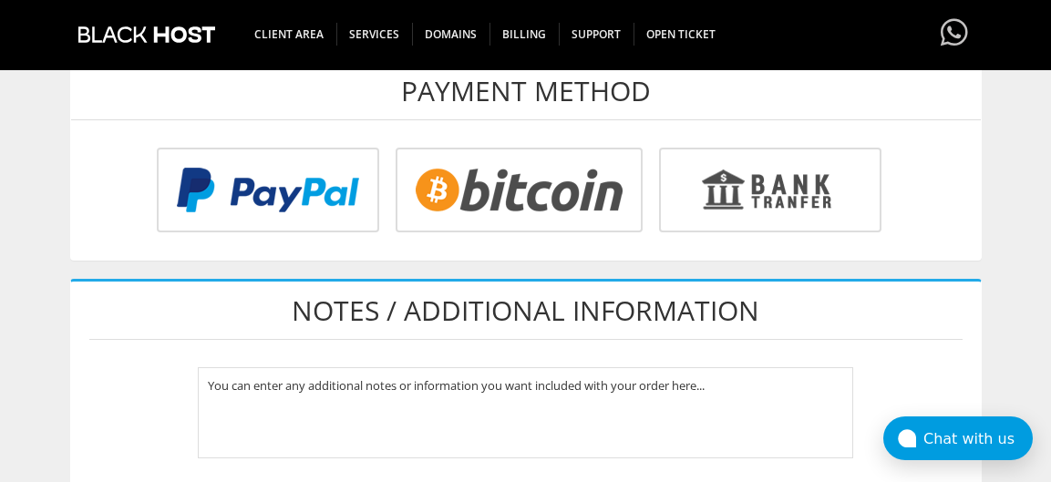
scroll to position [638, 0]
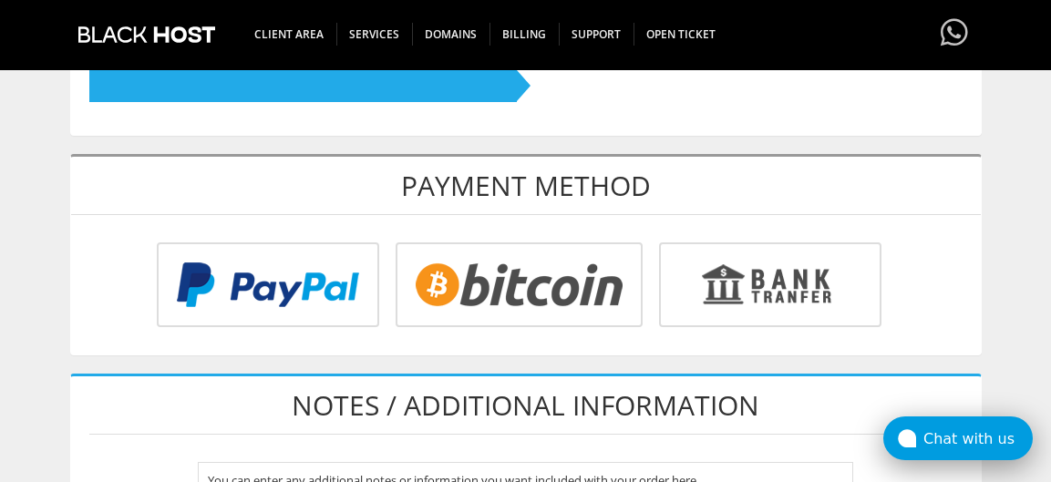
click at [950, 434] on div "Chat with us" at bounding box center [977, 438] width 109 height 17
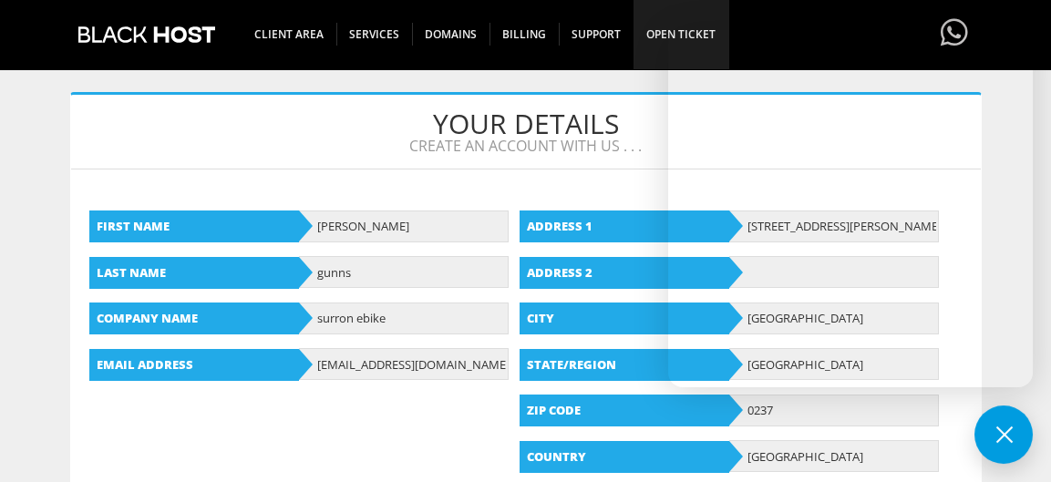
scroll to position [182, 0]
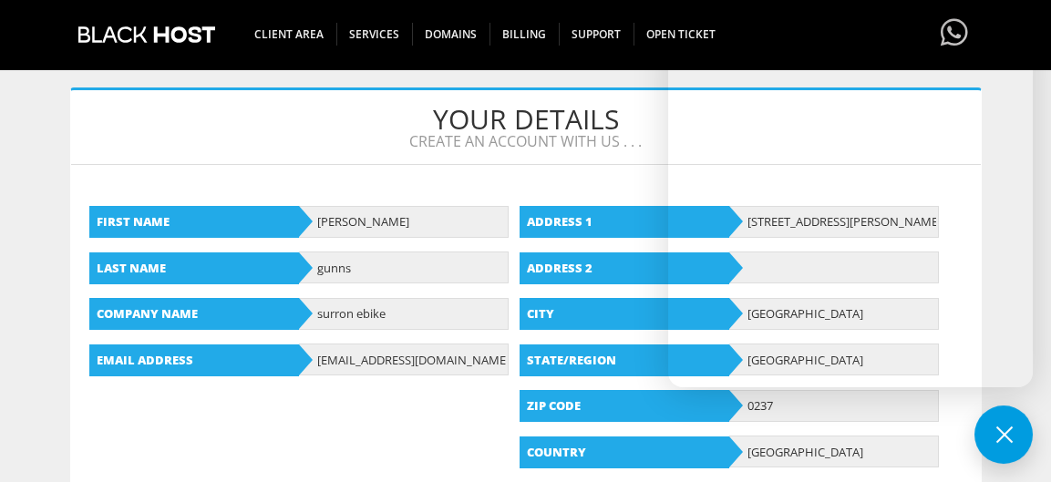
click at [1002, 426] on button at bounding box center [1003, 435] width 58 height 58
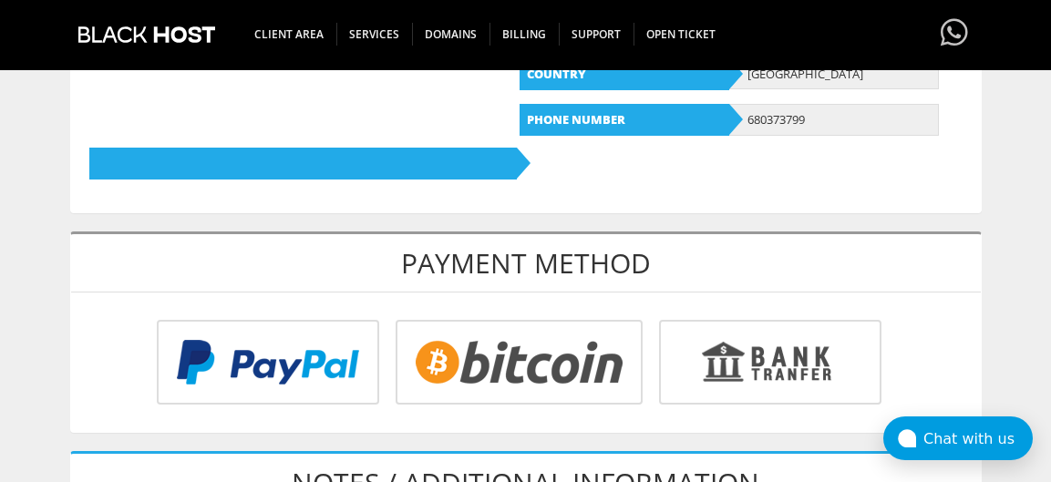
scroll to position [638, 0]
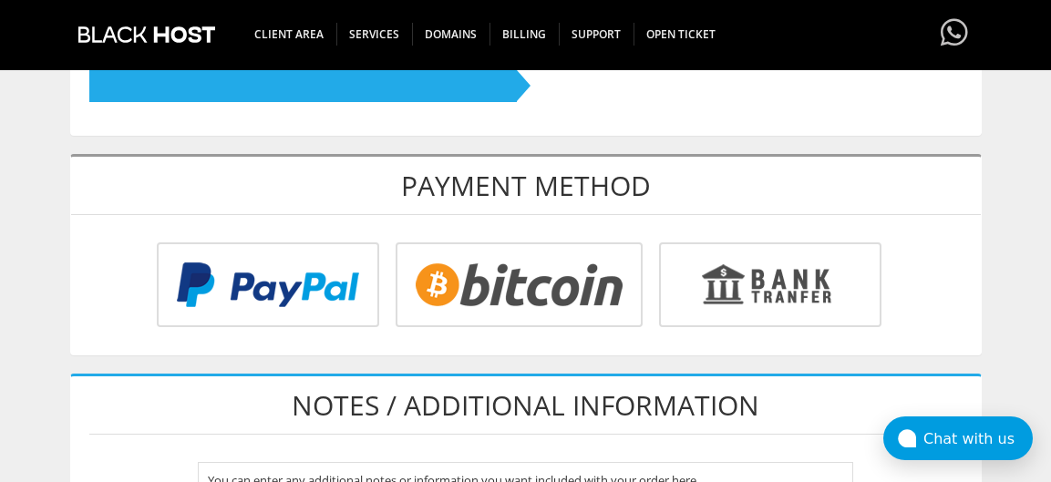
click at [376, 292] on input "radio" at bounding box center [265, 288] width 222 height 85
radio input "true"
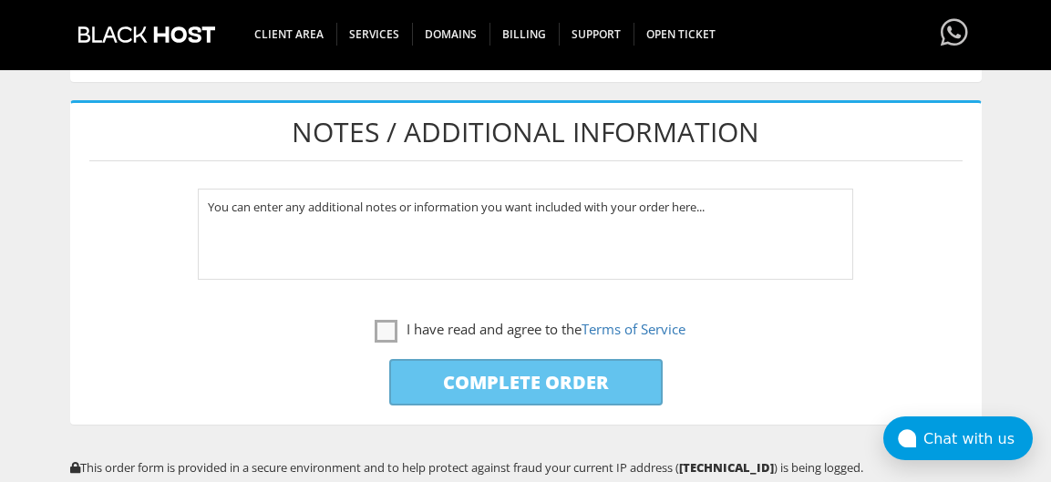
scroll to position [1002, 0]
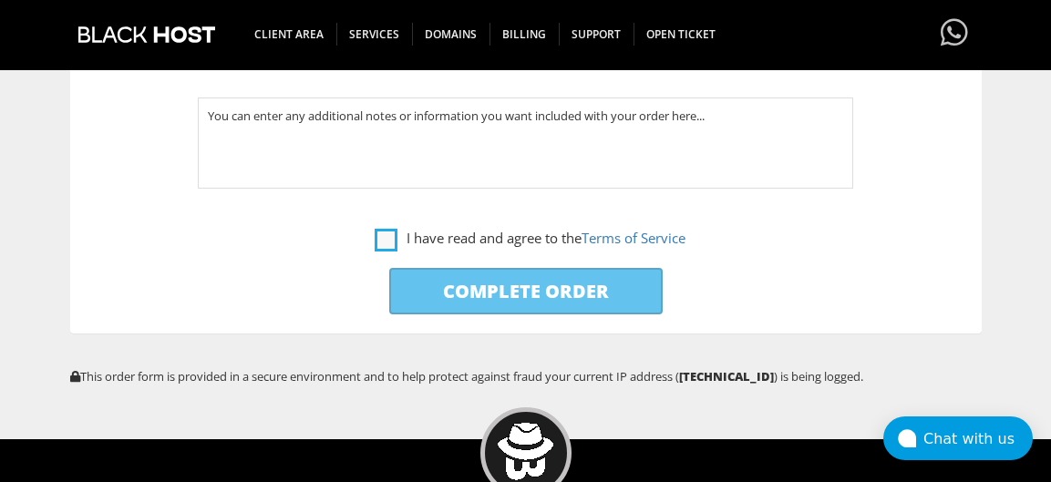
click at [397, 228] on label "I have read and agree to the Terms of Service" at bounding box center [530, 238] width 311 height 23
checkbox input "true"
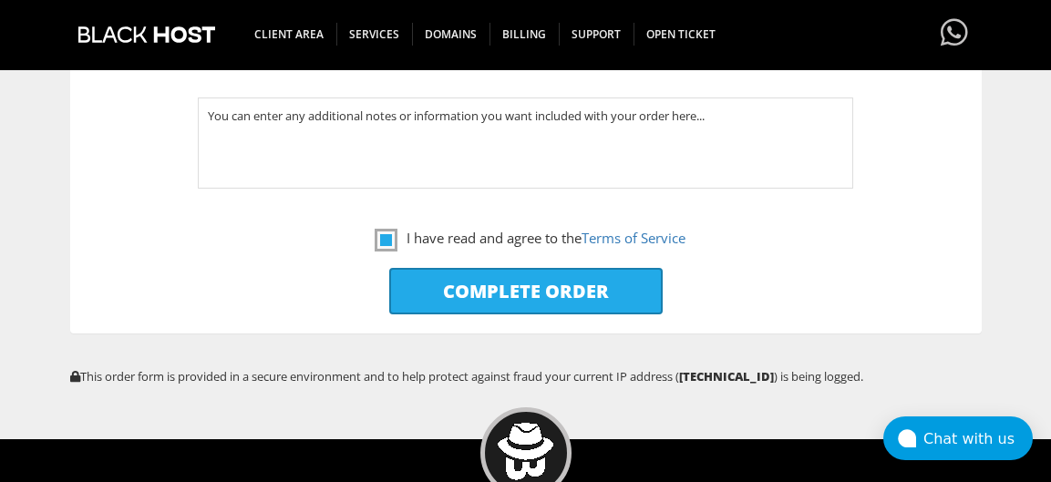
click at [509, 290] on input "Complete Order" at bounding box center [525, 291] width 273 height 46
type input "Please Wait..."
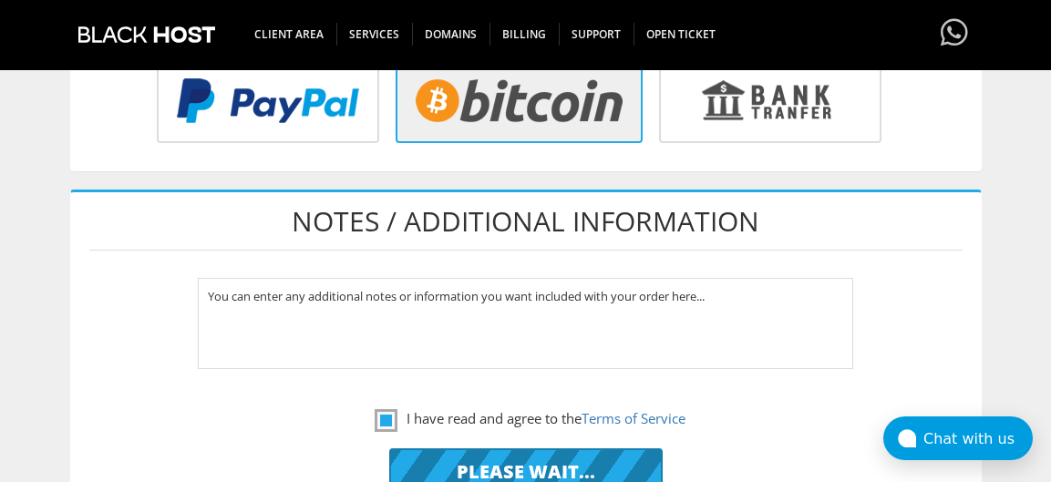
scroll to position [820, 0]
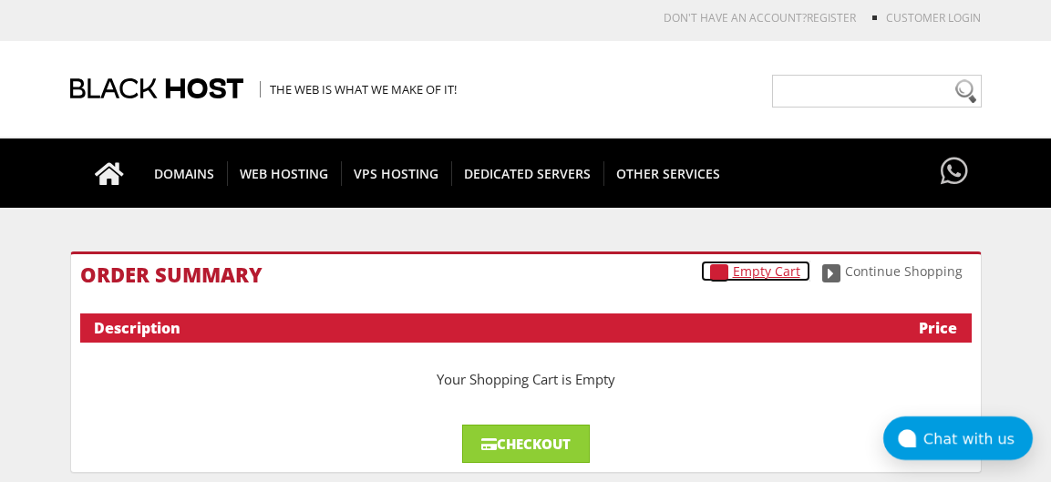
click at [747, 272] on link "Empty Cart" at bounding box center [755, 271] width 109 height 21
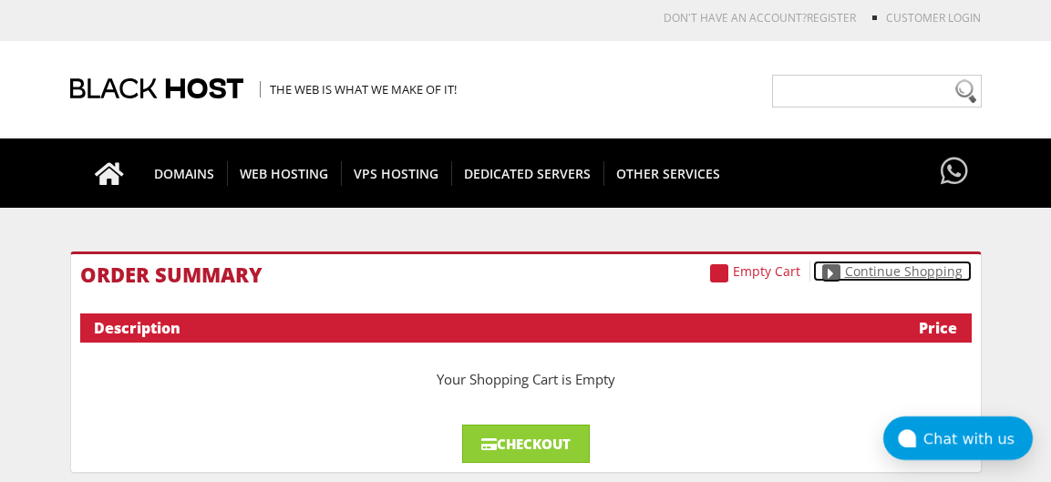
click at [887, 267] on link "Continue Shopping" at bounding box center [892, 271] width 159 height 21
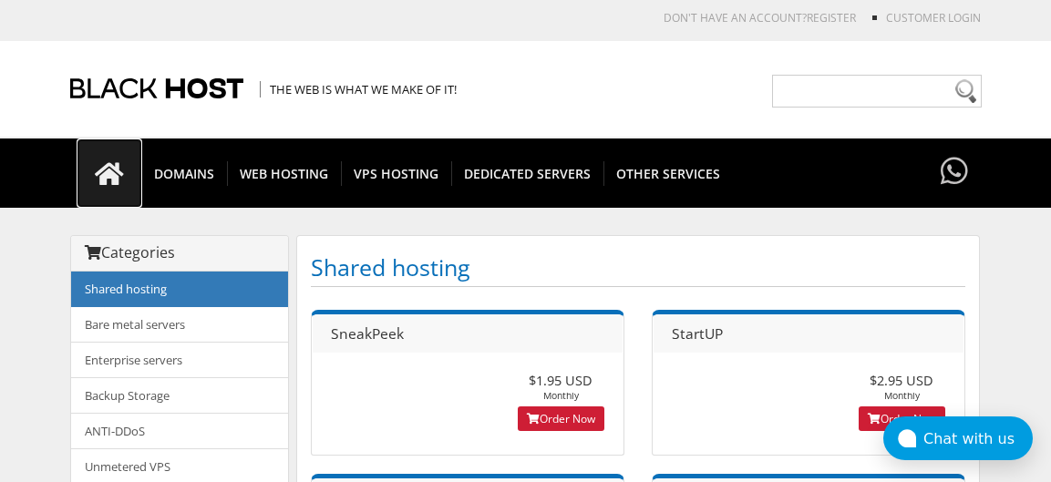
click at [117, 174] on icon at bounding box center [110, 174] width 66 height 26
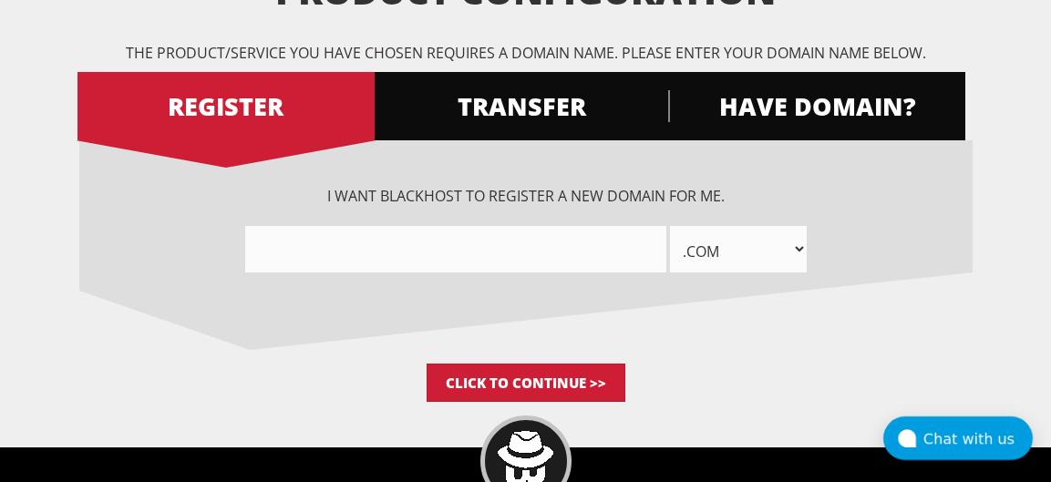
scroll to position [273, 0]
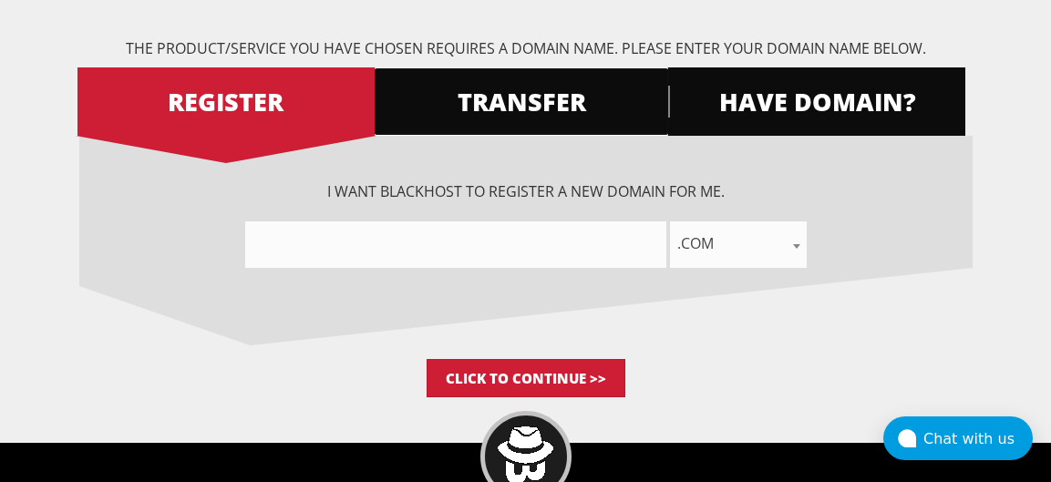
click at [498, 129] on link "TRANSFER" at bounding box center [521, 101] width 297 height 68
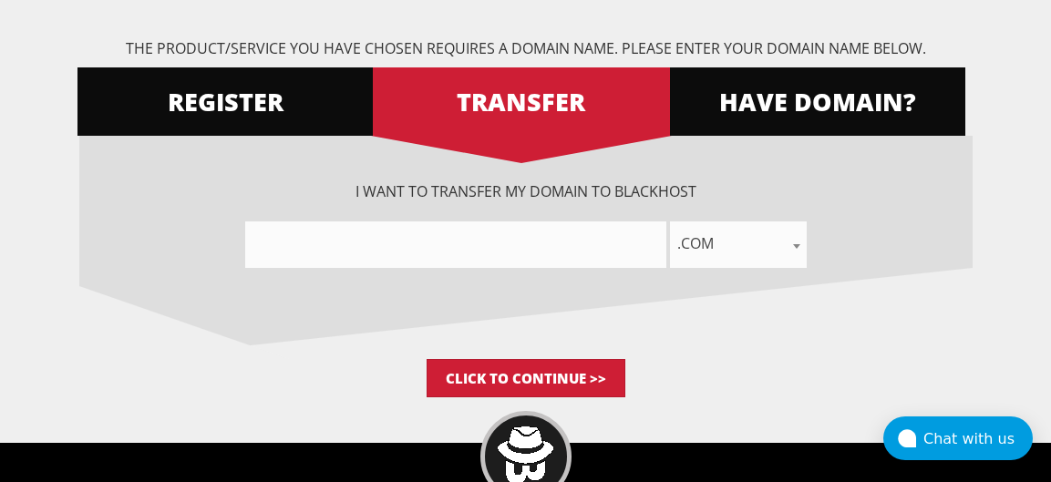
click at [490, 248] on input"] "text" at bounding box center [455, 244] width 421 height 46
type input"] "surronebike"
click at [735, 234] on span ".com" at bounding box center [738, 244] width 137 height 26
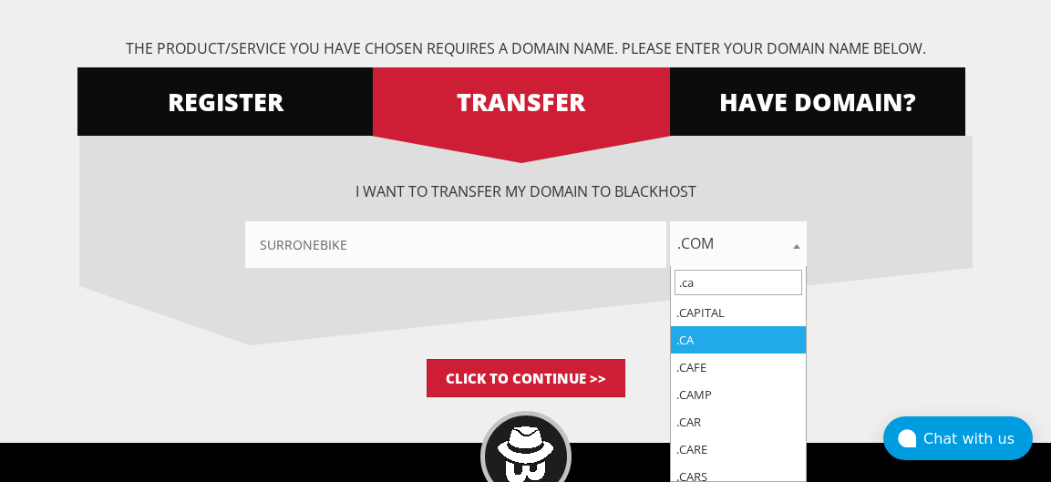
type input ".ca"
select select ".ca"
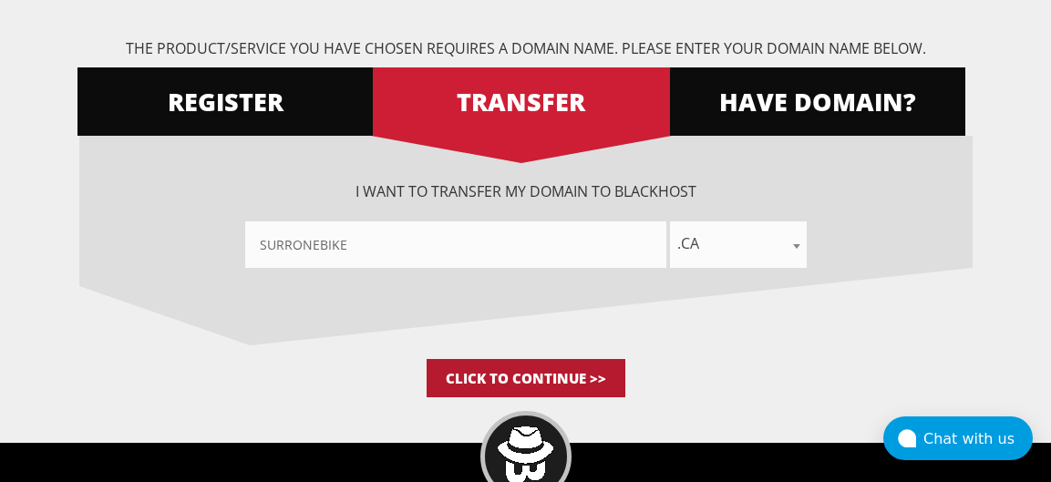
click at [576, 379] on input "Click to Continue >>" at bounding box center [526, 378] width 199 height 38
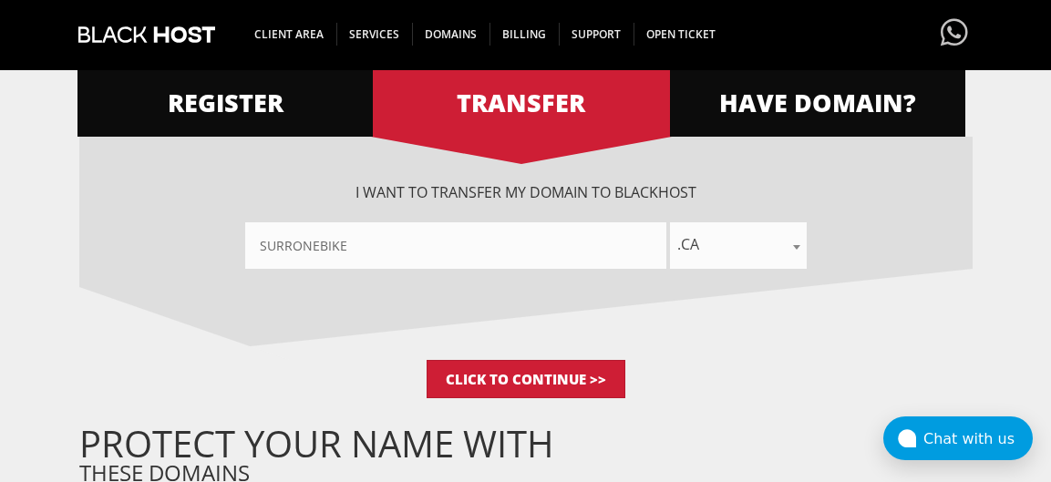
scroll to position [273, 0]
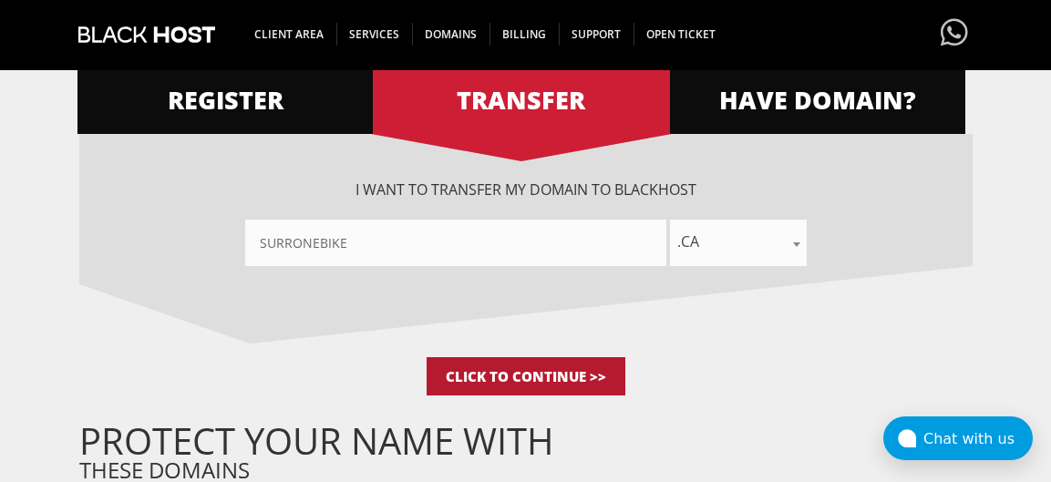
click at [569, 371] on input "Click to Continue >>" at bounding box center [526, 376] width 199 height 38
click at [606, 374] on input "Click to Continue >>" at bounding box center [526, 376] width 199 height 38
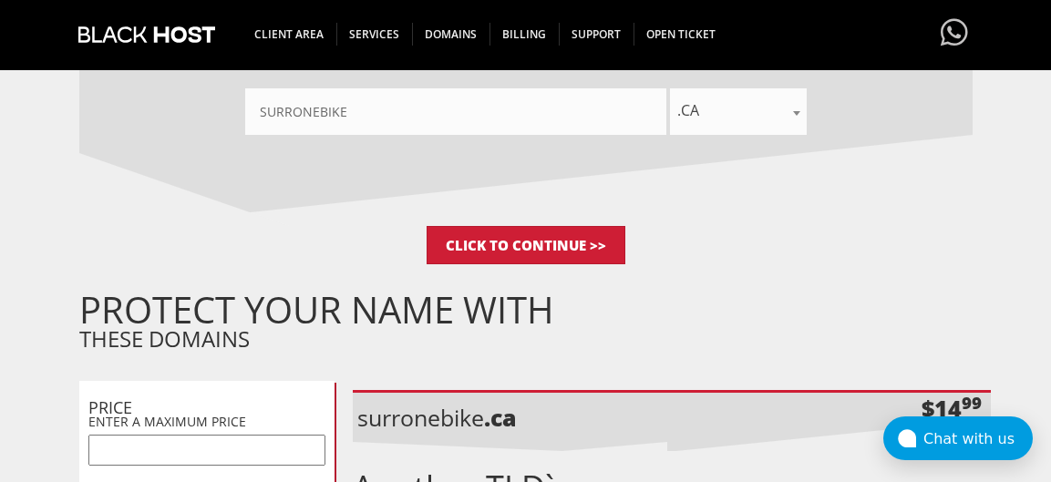
scroll to position [365, 0]
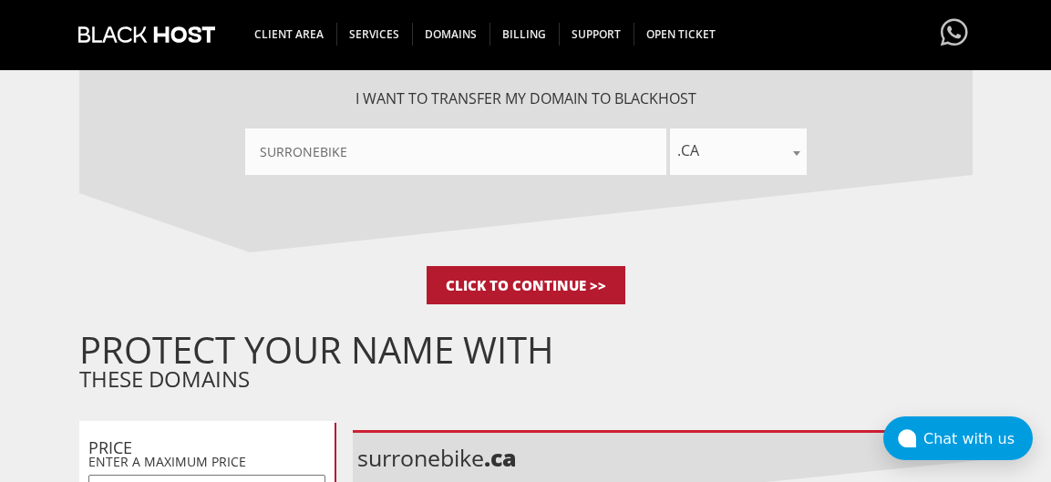
click at [559, 290] on input "Click to Continue >>" at bounding box center [526, 285] width 199 height 38
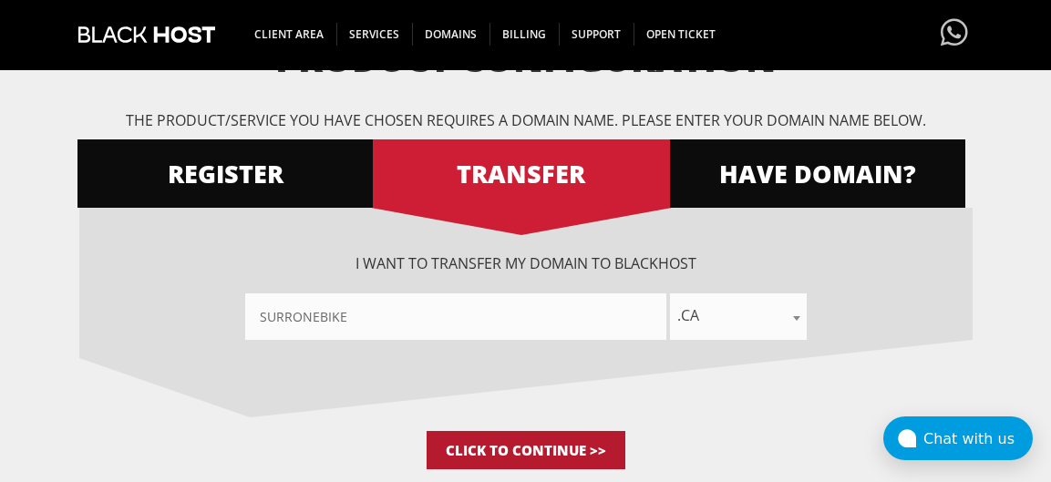
scroll to position [182, 0]
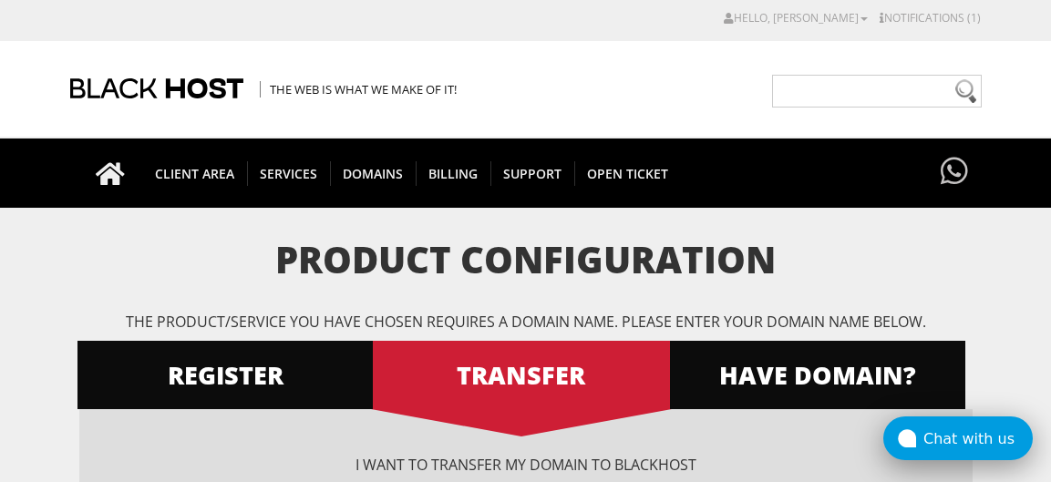
click at [957, 434] on div "Chat with us" at bounding box center [977, 438] width 109 height 17
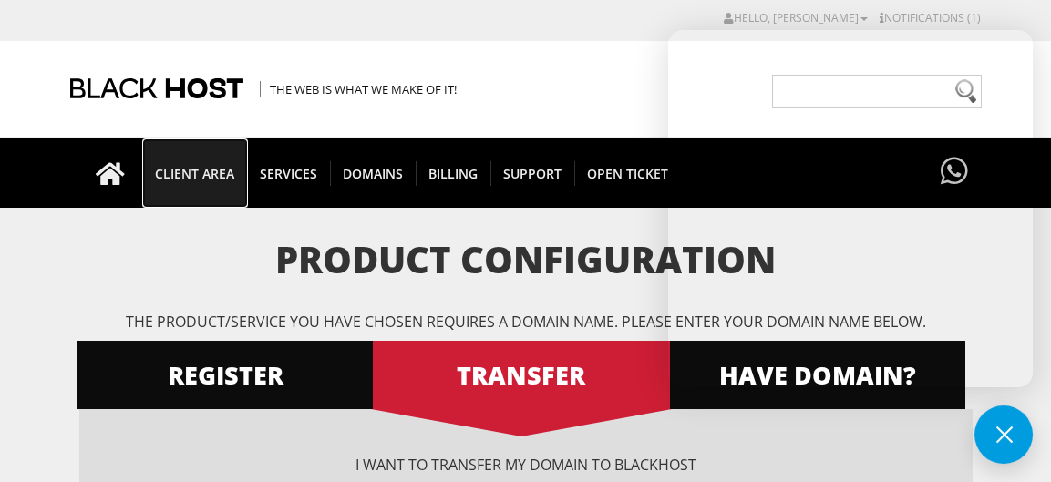
click at [220, 173] on span "CLIENT AREA" at bounding box center [194, 173] width 105 height 25
